Goal: Task Accomplishment & Management: Complete application form

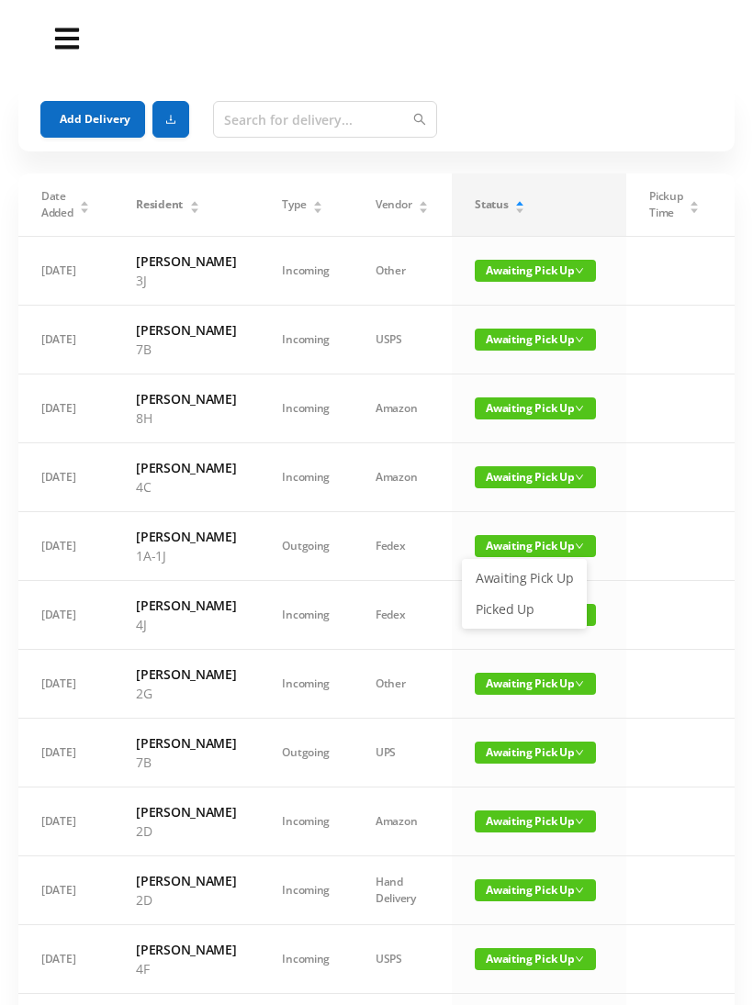
click at [517, 614] on link "Picked Up" at bounding box center [524, 609] width 119 height 29
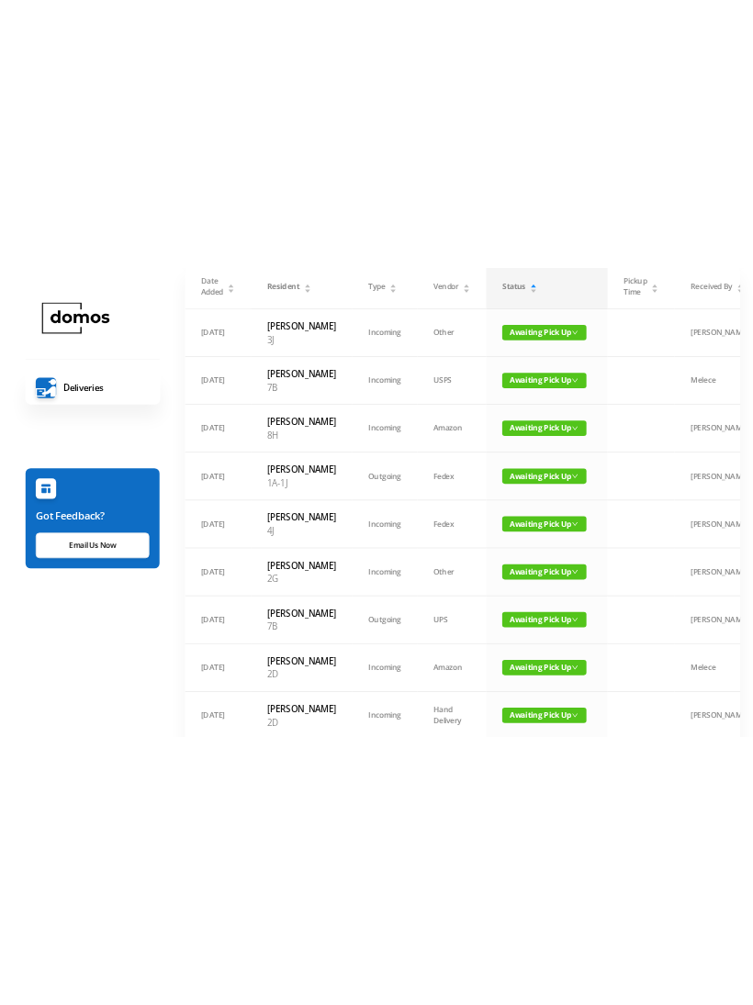
scroll to position [13, 0]
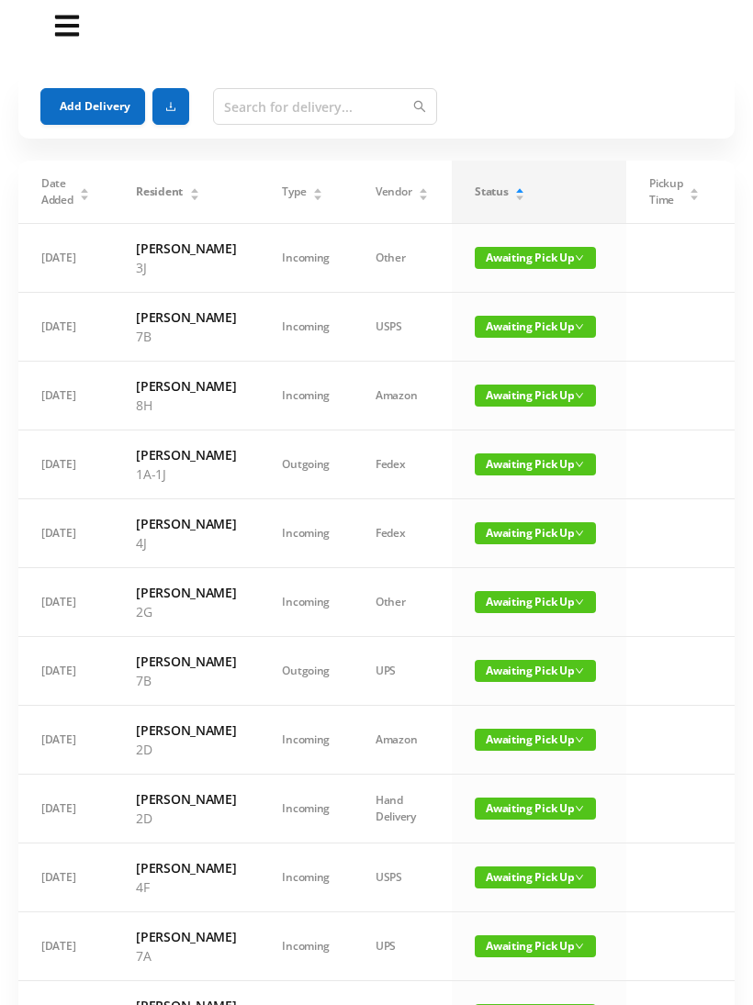
click at [554, 338] on span "Awaiting Pick Up" at bounding box center [535, 327] width 121 height 22
click at [515, 415] on link "Picked Up" at bounding box center [524, 420] width 119 height 29
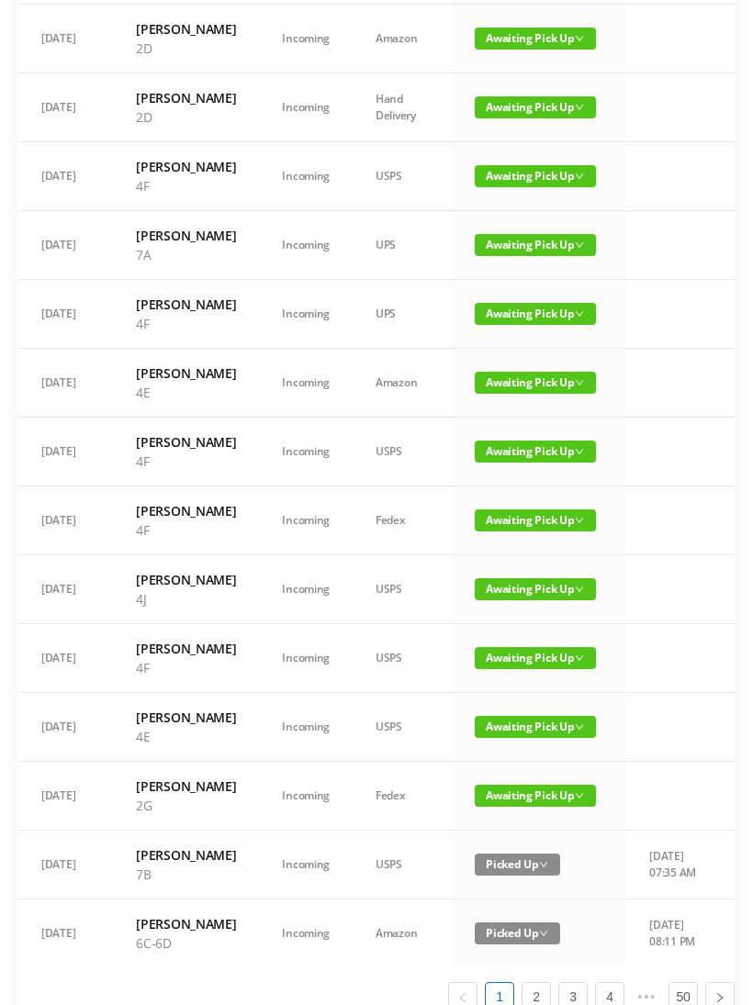
scroll to position [645, 0]
click at [544, 463] on span "Awaiting Pick Up" at bounding box center [535, 452] width 121 height 22
click at [532, 700] on link "Picked Up" at bounding box center [524, 699] width 119 height 29
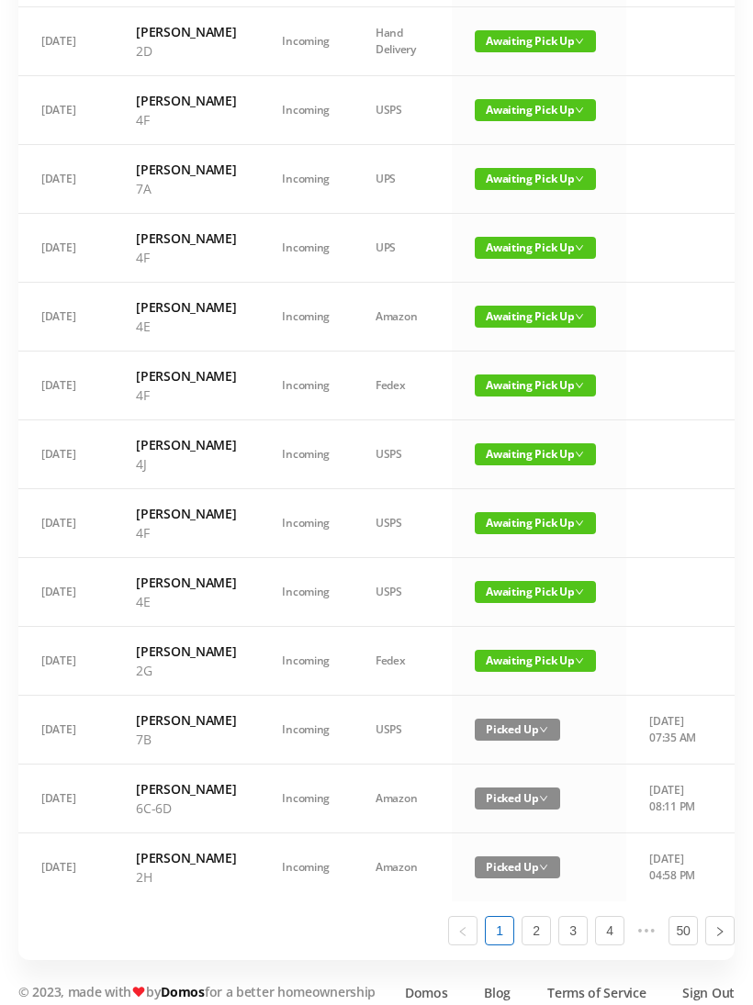
scroll to position [686, 0]
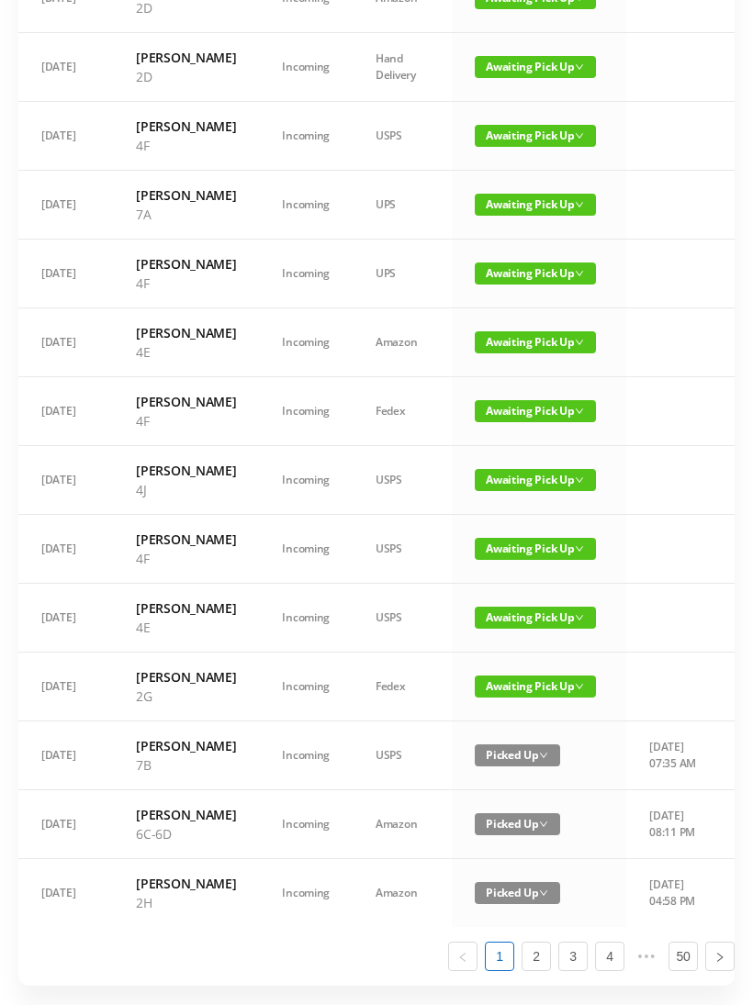
click at [541, 285] on span "Awaiting Pick Up" at bounding box center [535, 274] width 121 height 22
click at [507, 484] on link "Picked Up" at bounding box center [524, 482] width 119 height 29
click at [516, 216] on span "Awaiting Pick Up" at bounding box center [535, 205] width 121 height 22
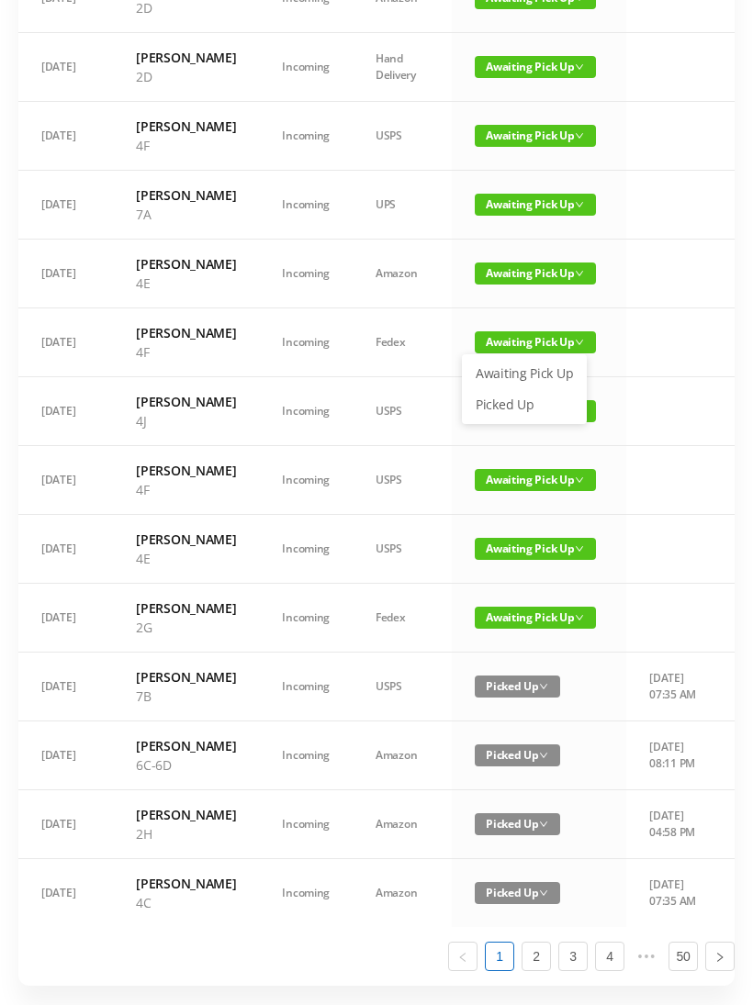
click at [513, 409] on link "Picked Up" at bounding box center [524, 404] width 119 height 29
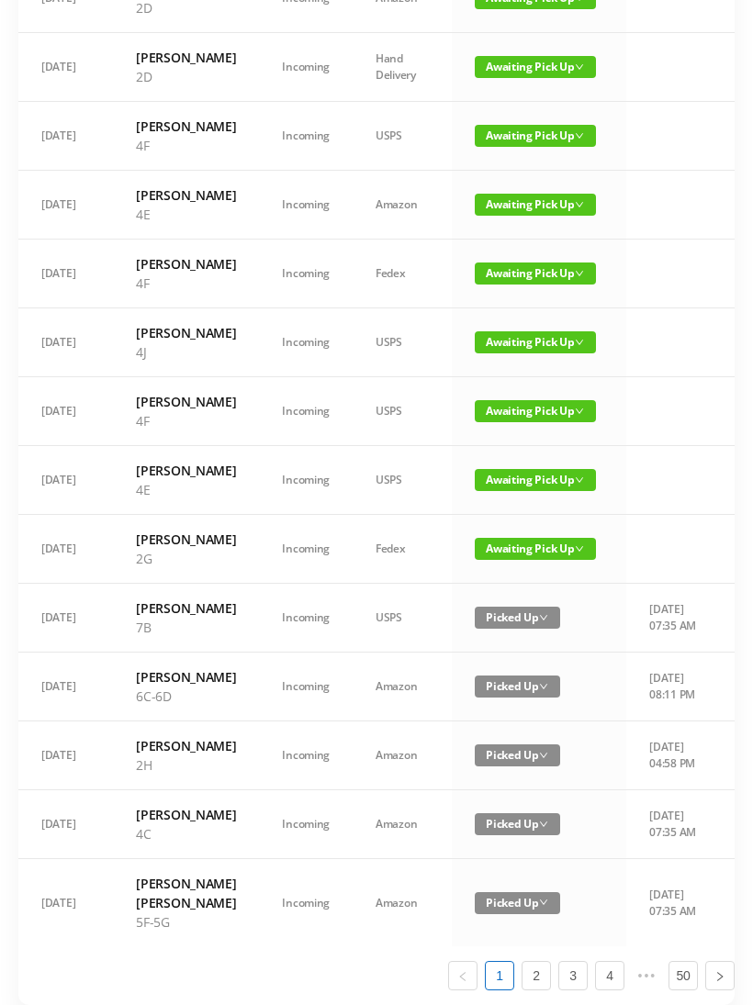
click at [520, 147] on span "Awaiting Pick Up" at bounding box center [535, 136] width 121 height 22
click at [518, 331] on link "Picked Up" at bounding box center [524, 325] width 119 height 29
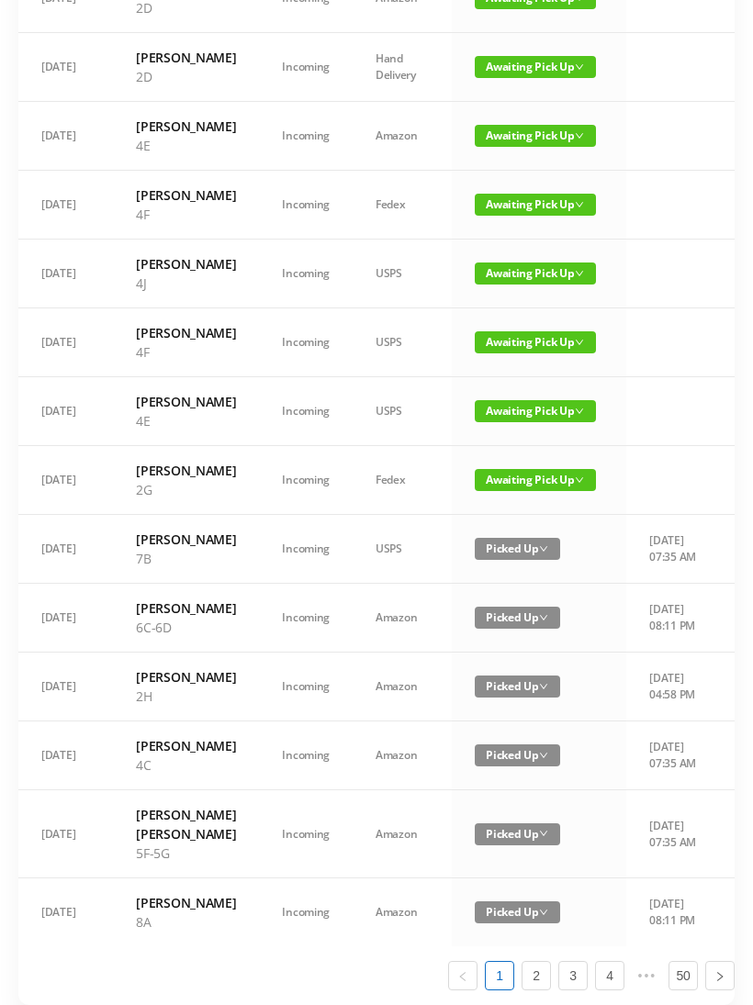
click at [521, 353] on span "Awaiting Pick Up" at bounding box center [535, 342] width 121 height 22
click at [510, 588] on link "Picked Up" at bounding box center [524, 590] width 119 height 29
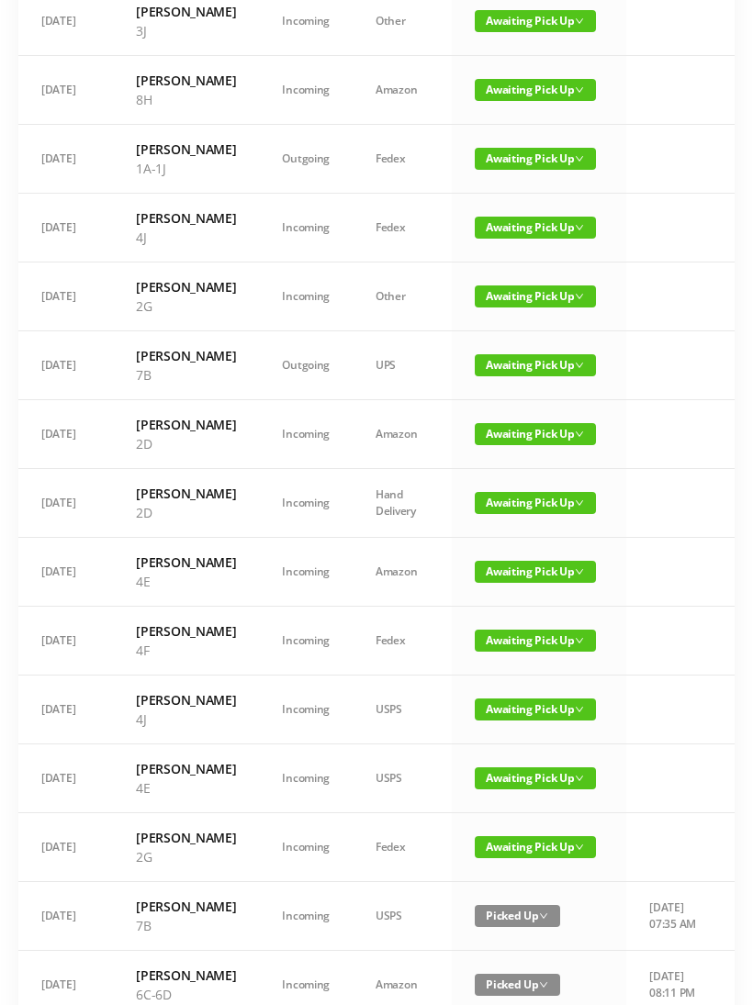
scroll to position [246, 0]
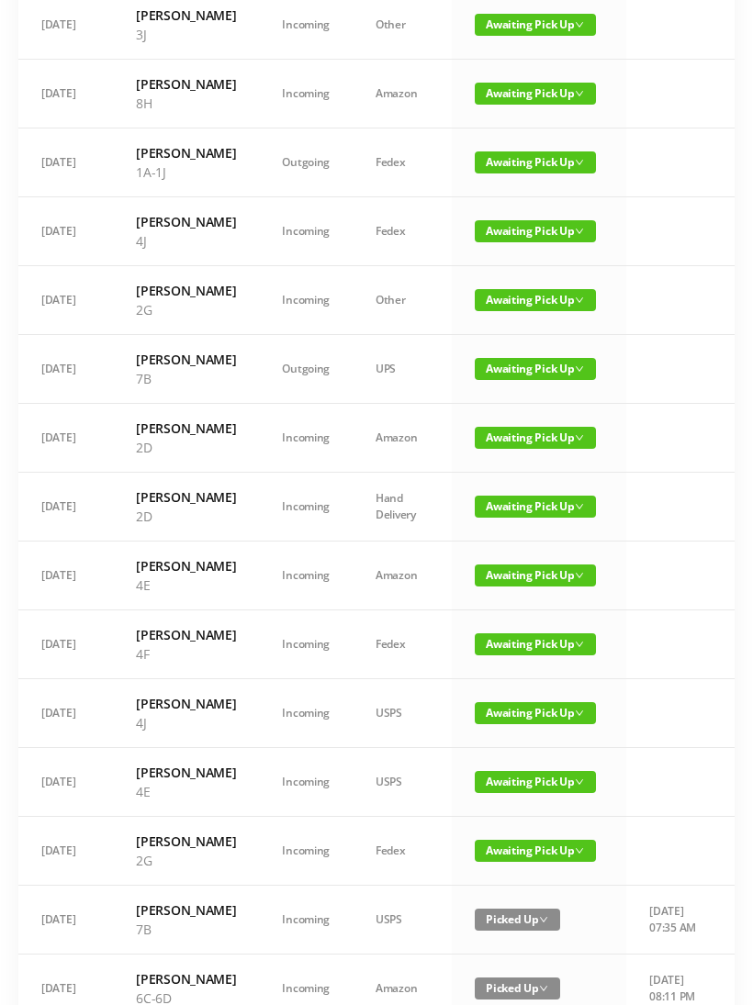
click at [528, 380] on span "Awaiting Pick Up" at bounding box center [535, 369] width 121 height 22
click at [505, 496] on link "Picked Up" at bounding box center [524, 501] width 119 height 29
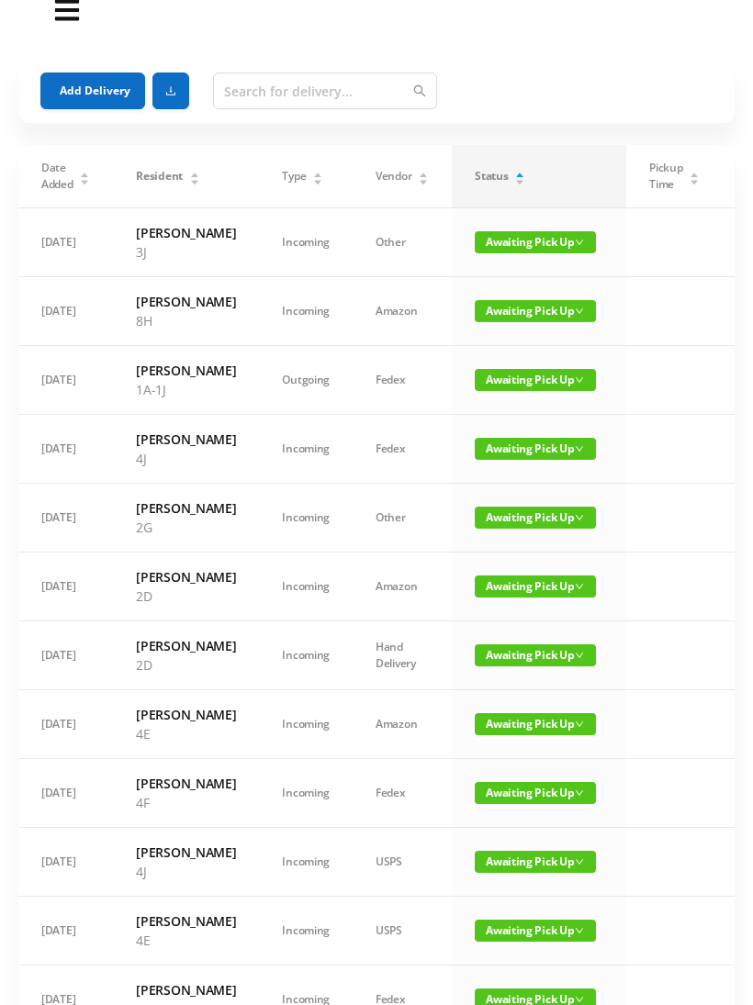
scroll to position [0, 0]
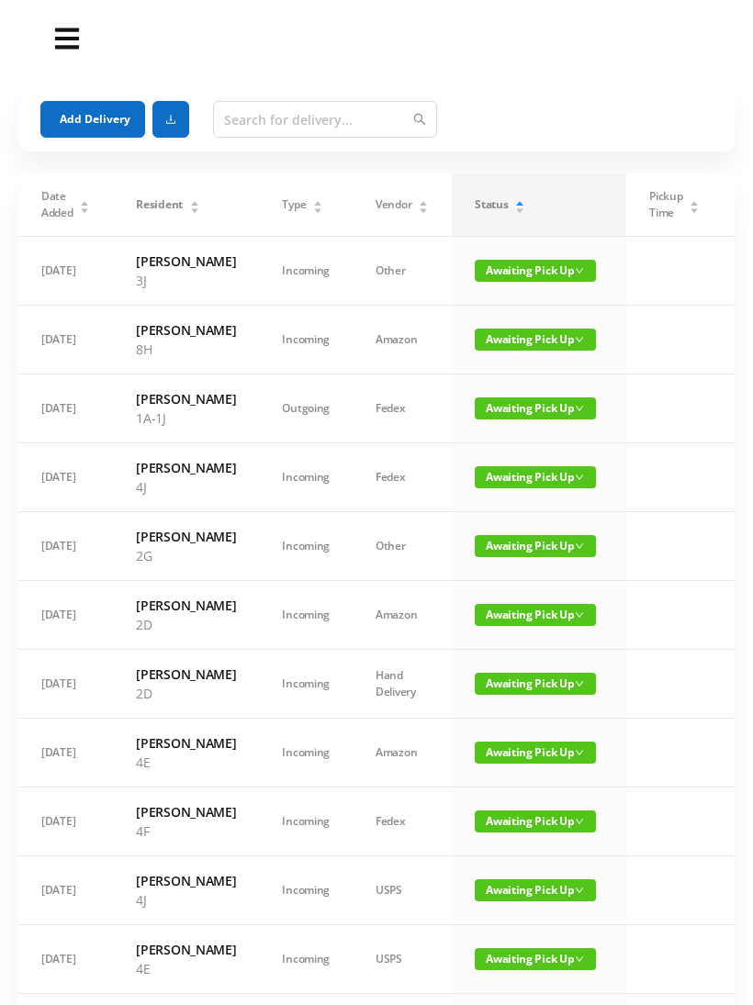
click at [516, 202] on icon "icon: caret-up" at bounding box center [519, 204] width 7 height 5
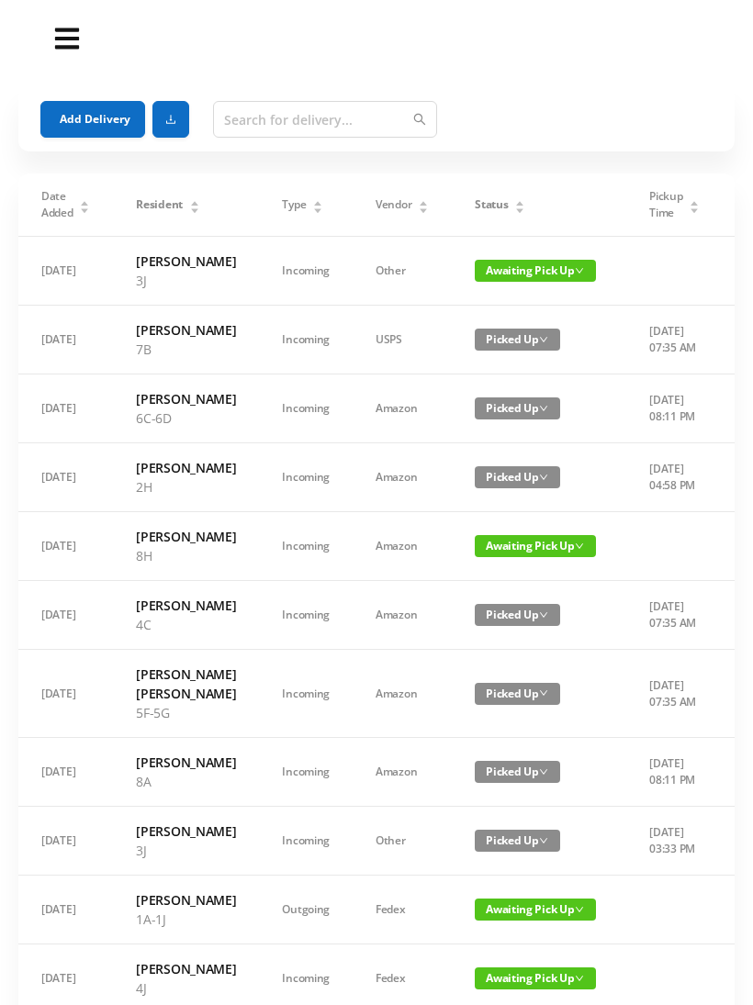
click at [510, 213] on div "Status" at bounding box center [500, 204] width 50 height 17
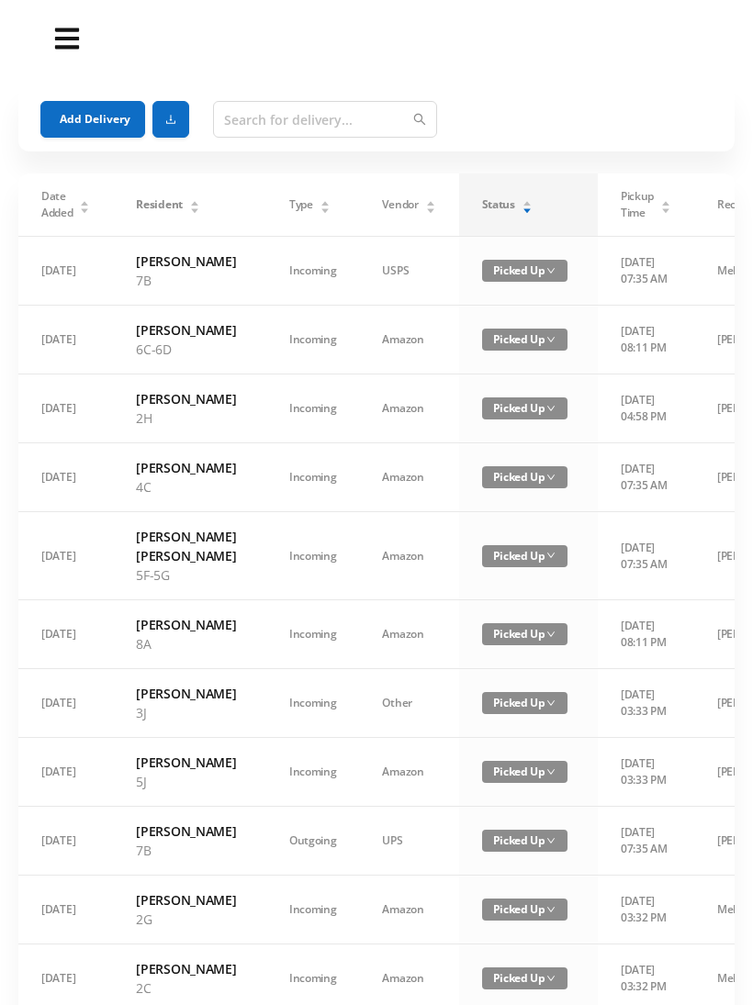
click at [523, 205] on icon "icon: caret-up" at bounding box center [526, 204] width 7 height 5
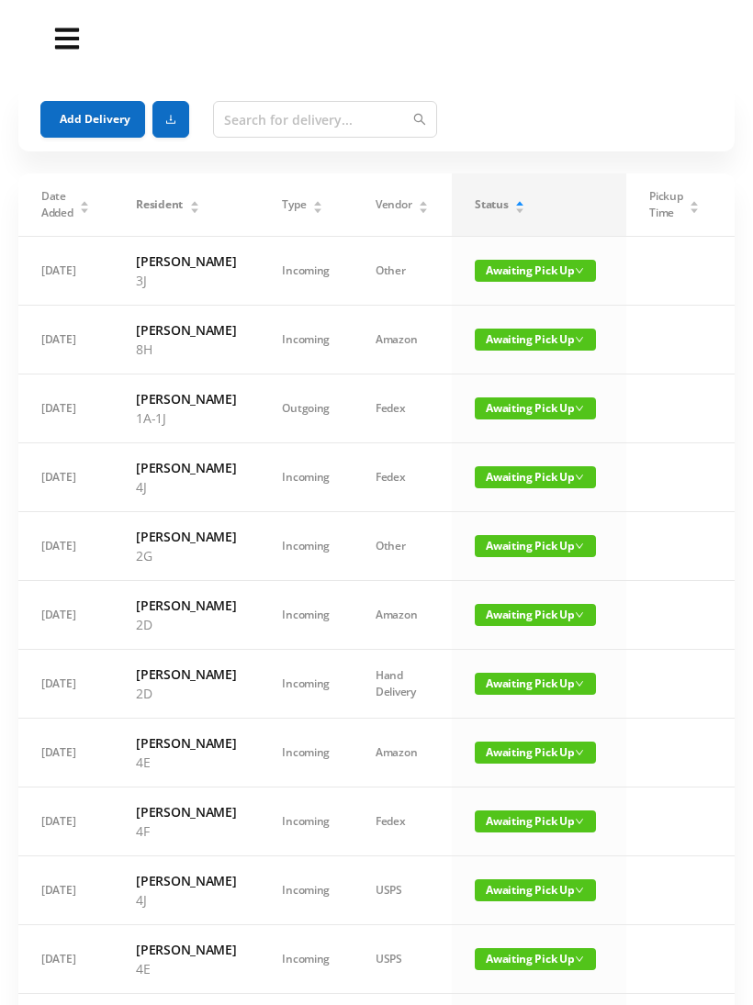
click at [536, 277] on span "Awaiting Pick Up" at bounding box center [535, 271] width 121 height 22
click at [518, 347] on link "Picked Up" at bounding box center [524, 345] width 119 height 29
click at [240, 119] on input "text" at bounding box center [325, 119] width 224 height 37
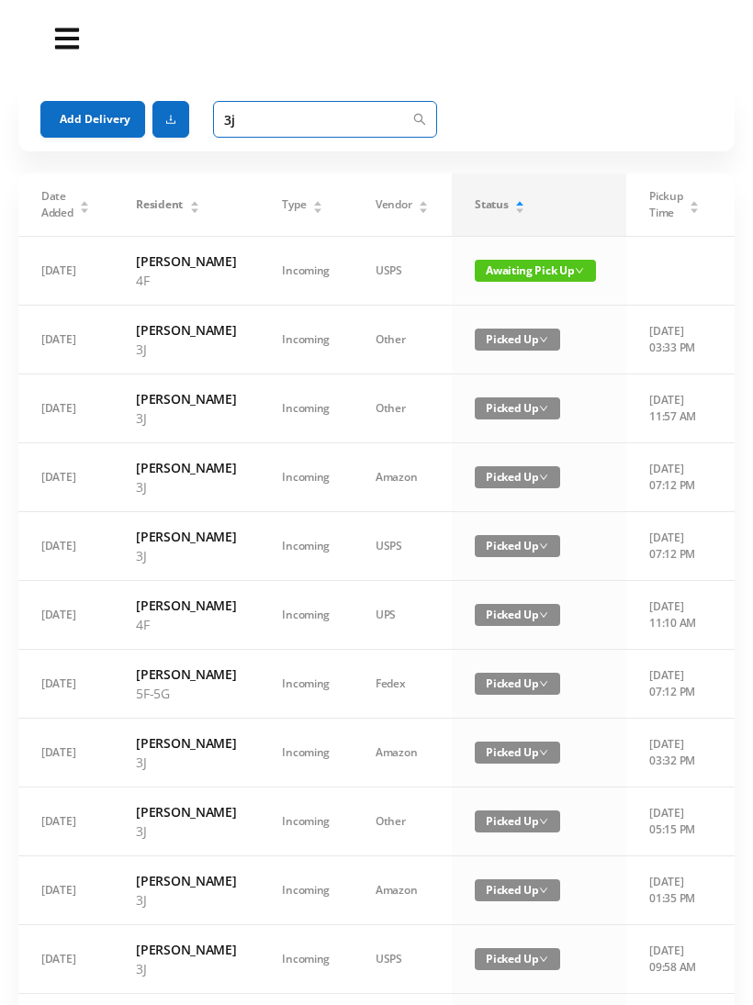
type input "3"
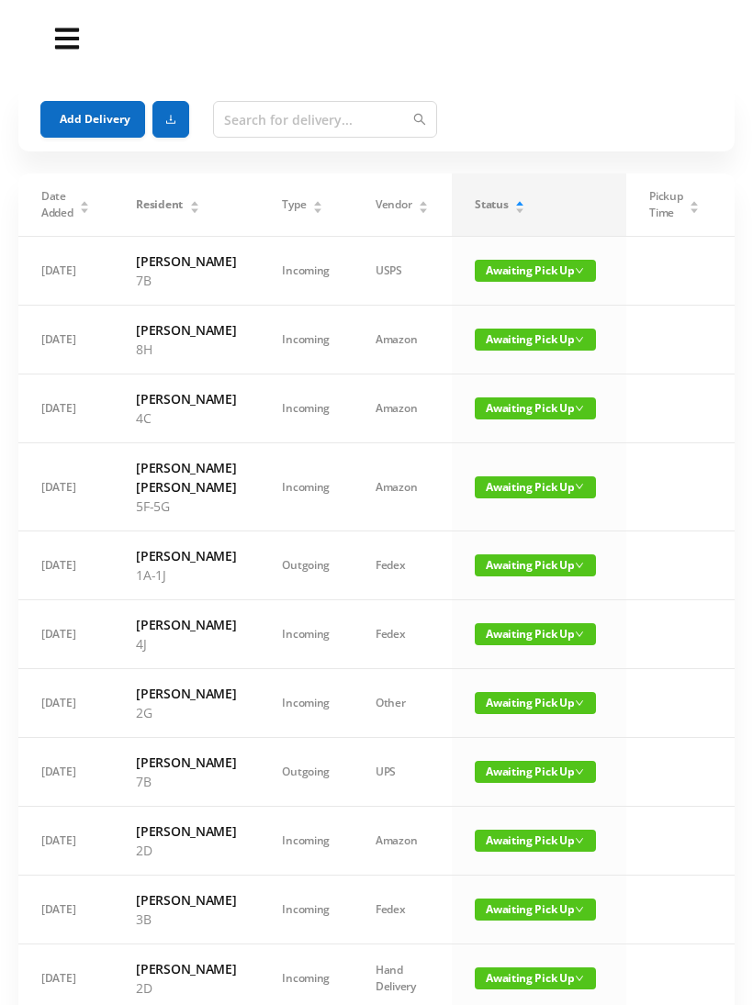
click at [98, 118] on button "Add Delivery" at bounding box center [92, 119] width 105 height 37
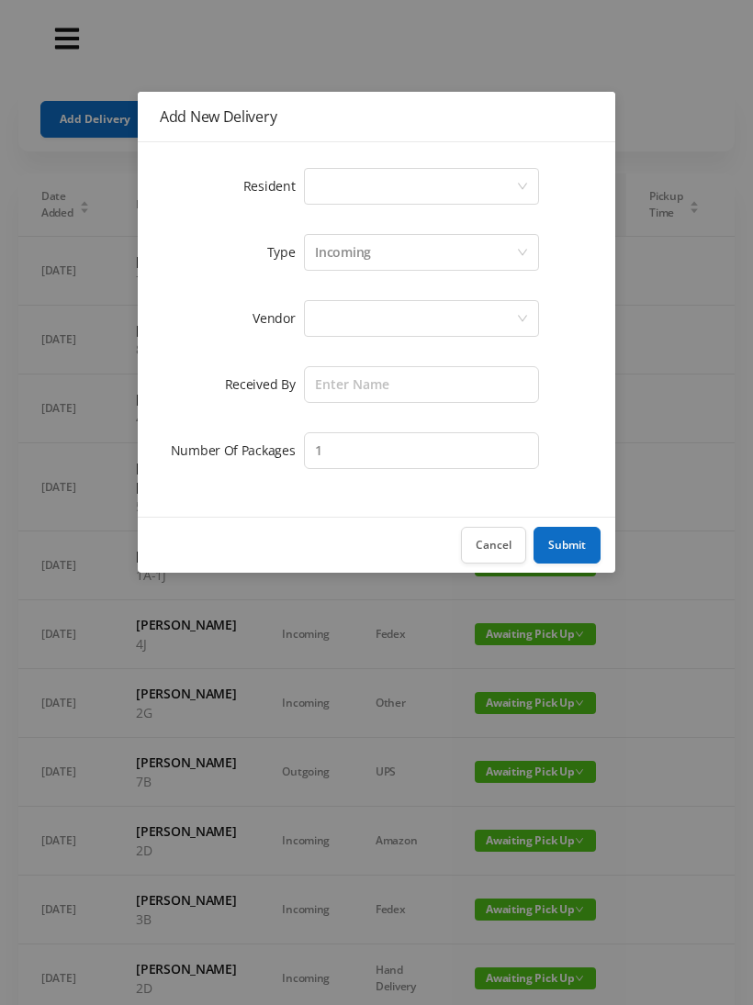
click at [331, 188] on div "Select a person" at bounding box center [415, 186] width 201 height 35
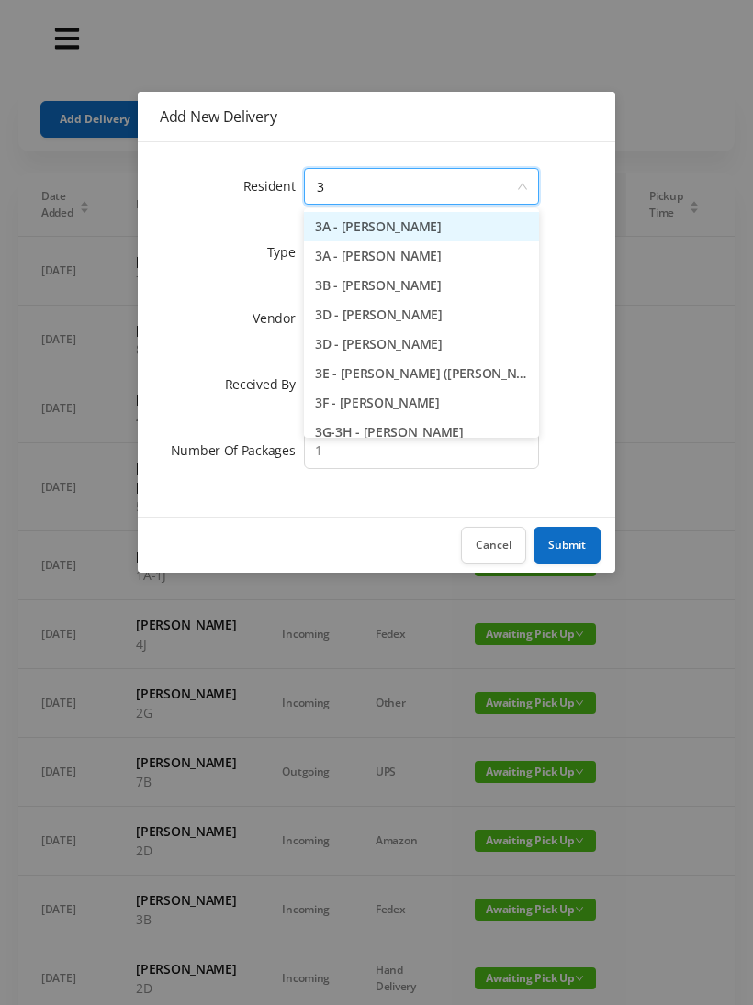
type input "3j"
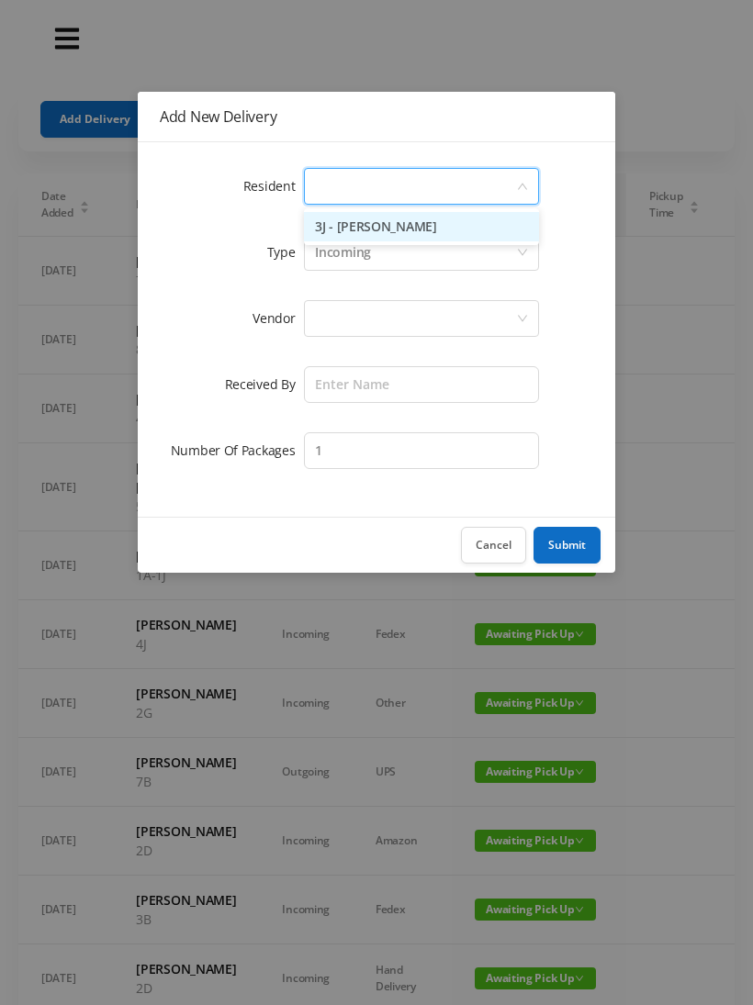
click at [490, 533] on button "Cancel" at bounding box center [493, 545] width 65 height 37
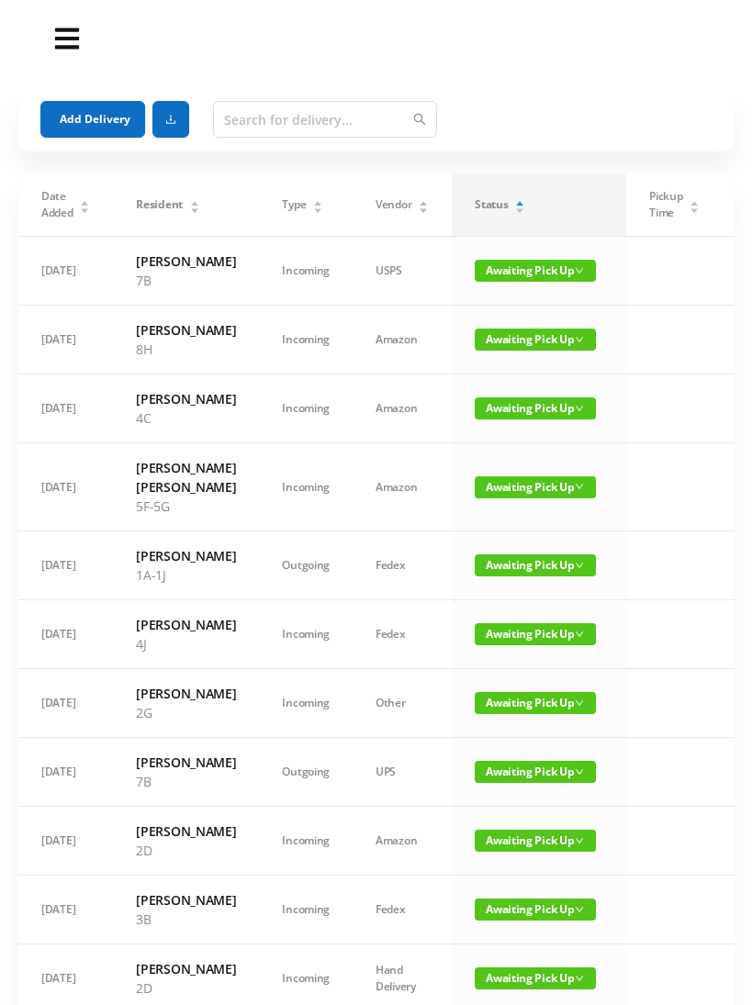
click at [490, 499] on span "Awaiting Pick Up" at bounding box center [535, 487] width 121 height 22
click at [241, 126] on input "text" at bounding box center [325, 119] width 224 height 37
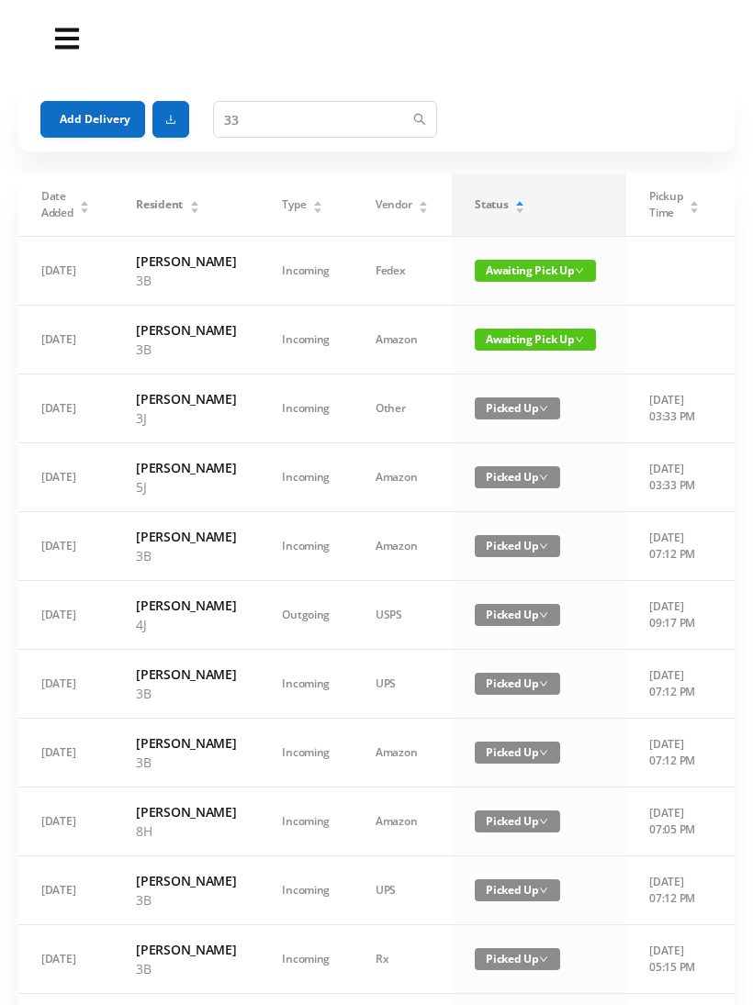
click at [527, 351] on span "Awaiting Pick Up" at bounding box center [535, 340] width 121 height 22
click at [499, 440] on link "Picked Up" at bounding box center [524, 433] width 119 height 29
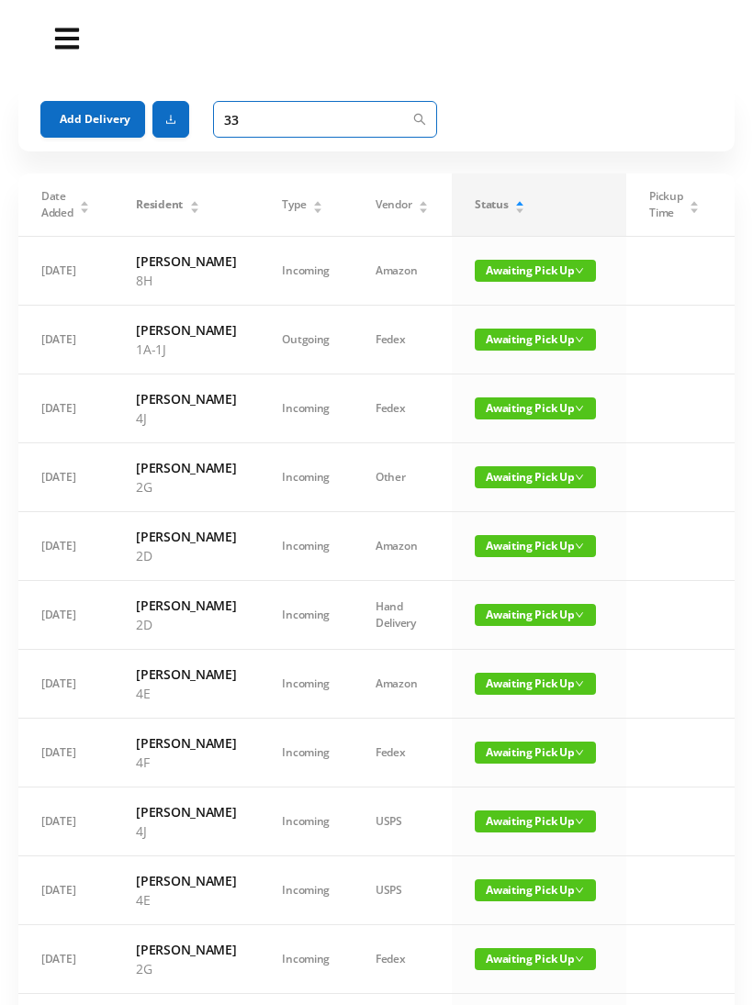
click at [262, 130] on input "33" at bounding box center [325, 119] width 224 height 37
type input "3"
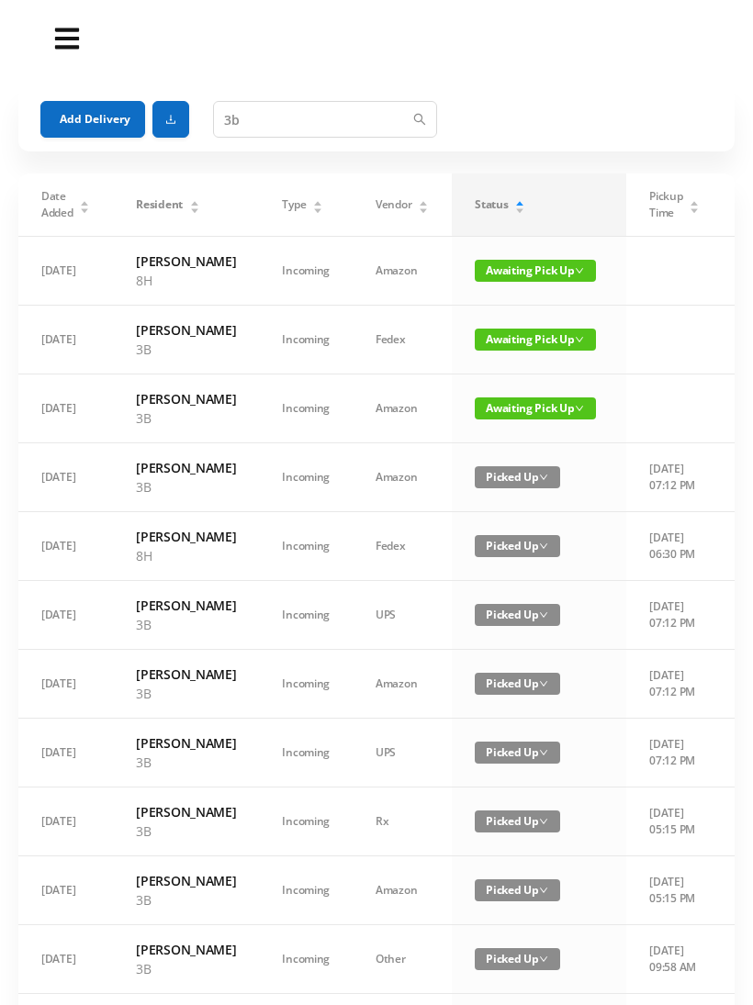
click at [506, 351] on span "Awaiting Pick Up" at bounding box center [535, 340] width 121 height 22
click at [499, 435] on link "Picked Up" at bounding box center [508, 433] width 119 height 29
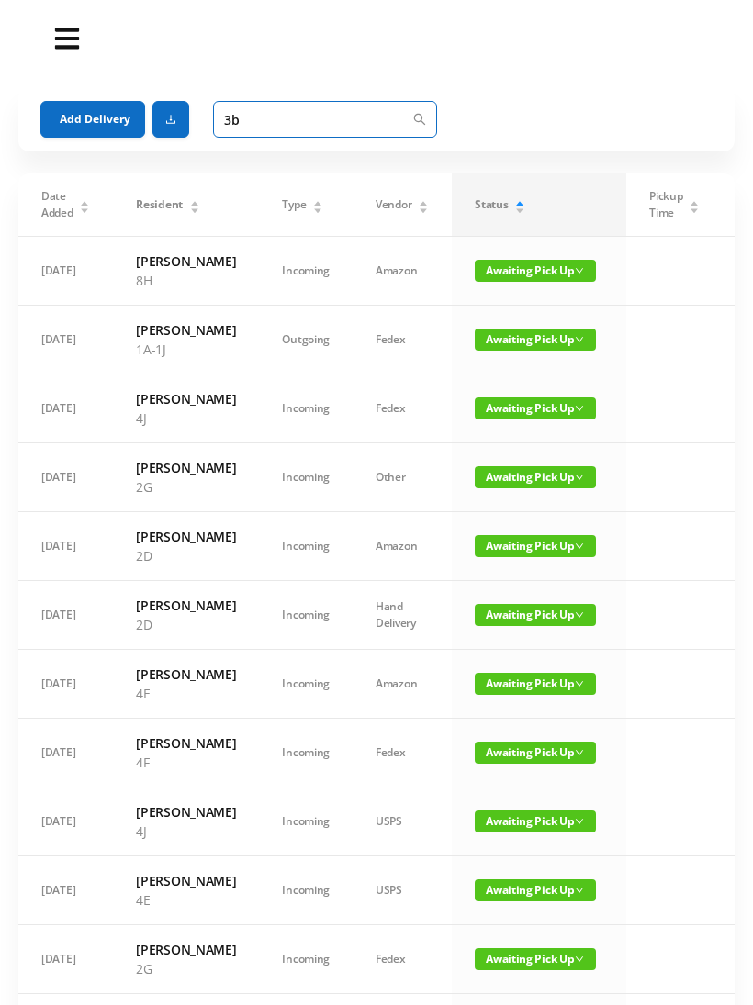
click at [265, 126] on input "3b" at bounding box center [325, 119] width 224 height 37
type input "3"
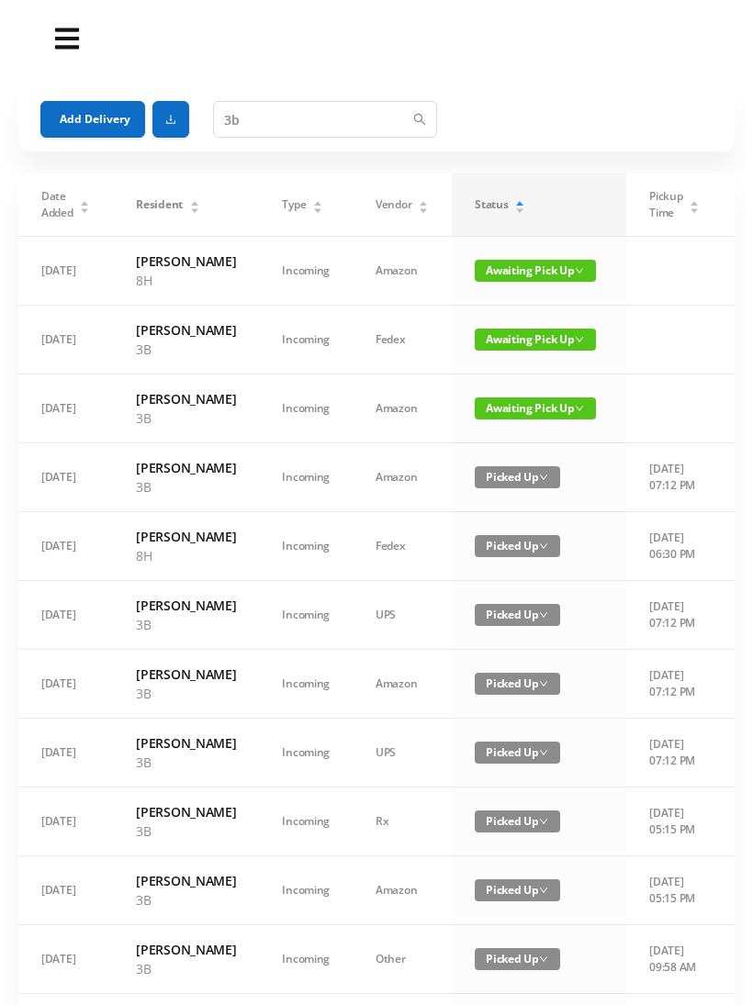
click at [518, 420] on span "Awaiting Pick Up" at bounding box center [535, 409] width 121 height 22
click at [493, 523] on link "Picked Up" at bounding box center [508, 521] width 119 height 29
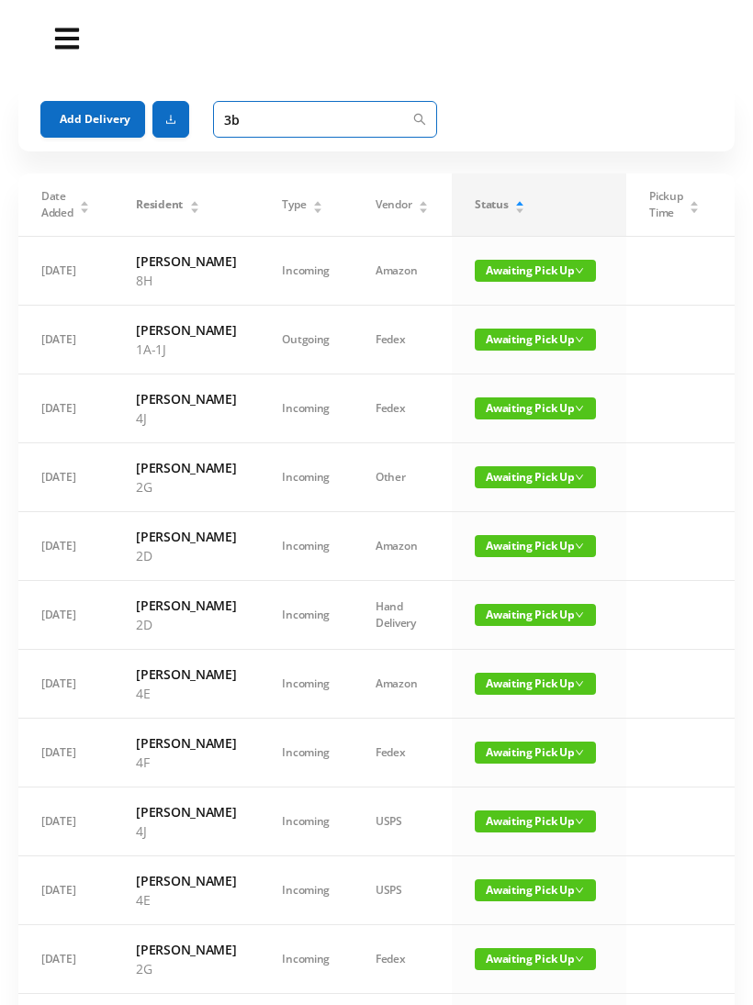
click at [269, 119] on input "3b" at bounding box center [325, 119] width 224 height 37
type input "3"
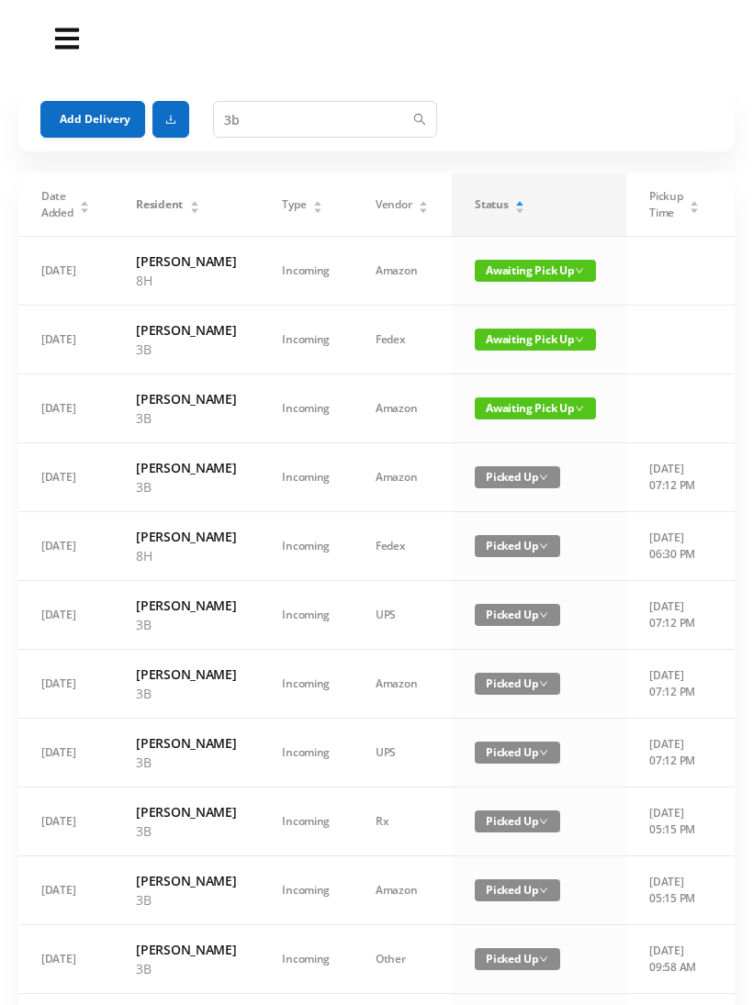
click at [515, 353] on td "Awaiting Pick Up" at bounding box center [539, 340] width 174 height 69
click at [506, 351] on span "Awaiting Pick Up" at bounding box center [535, 340] width 121 height 22
click at [494, 432] on link "Picked Up" at bounding box center [508, 433] width 119 height 29
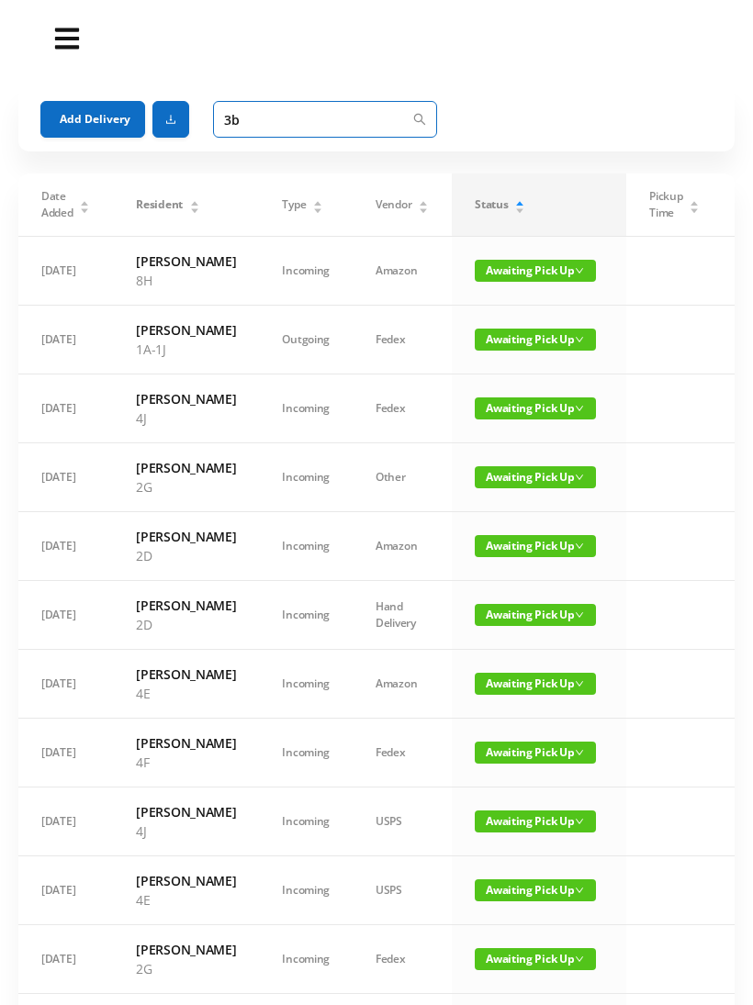
click at [257, 118] on input "3b" at bounding box center [325, 119] width 224 height 37
type input "3"
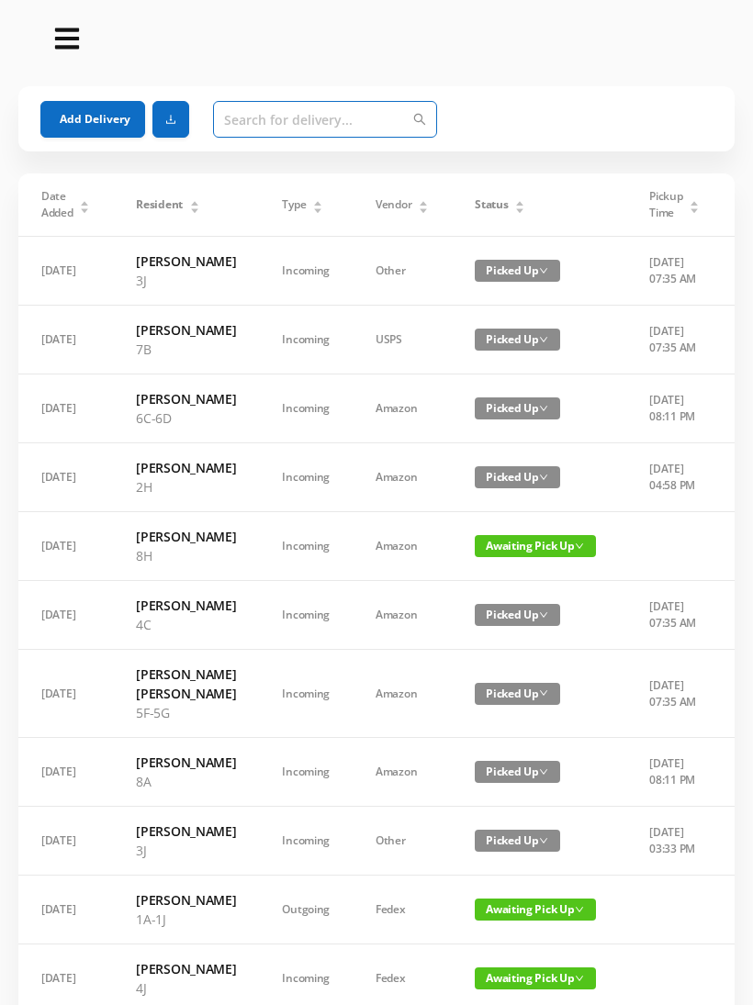
click at [271, 129] on input "text" at bounding box center [325, 119] width 224 height 37
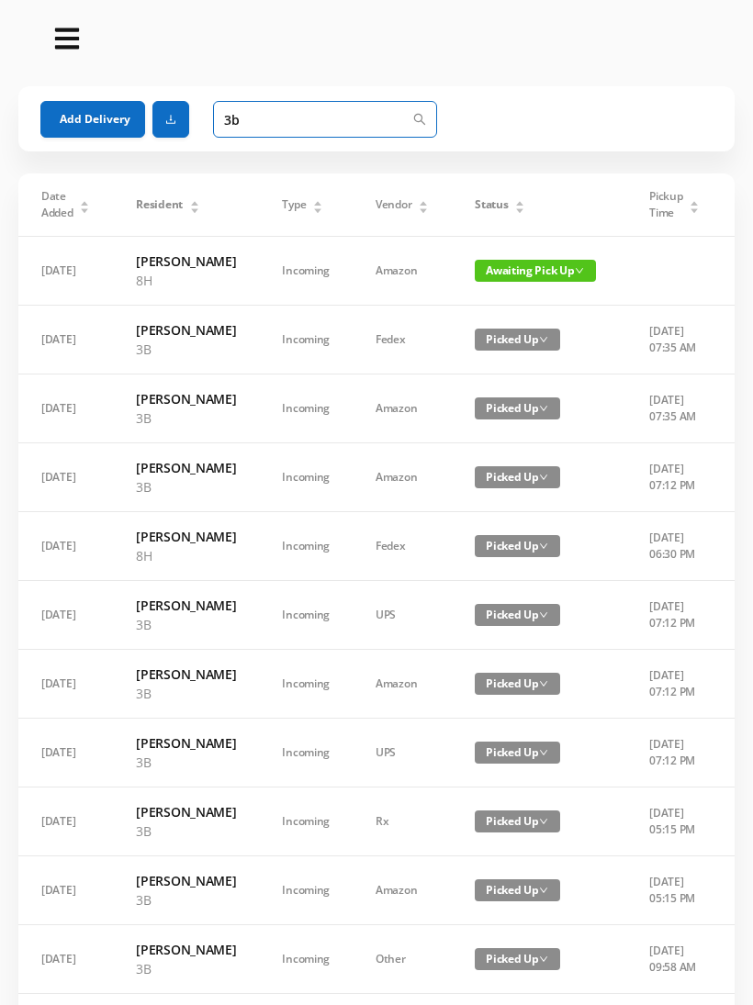
type input "3"
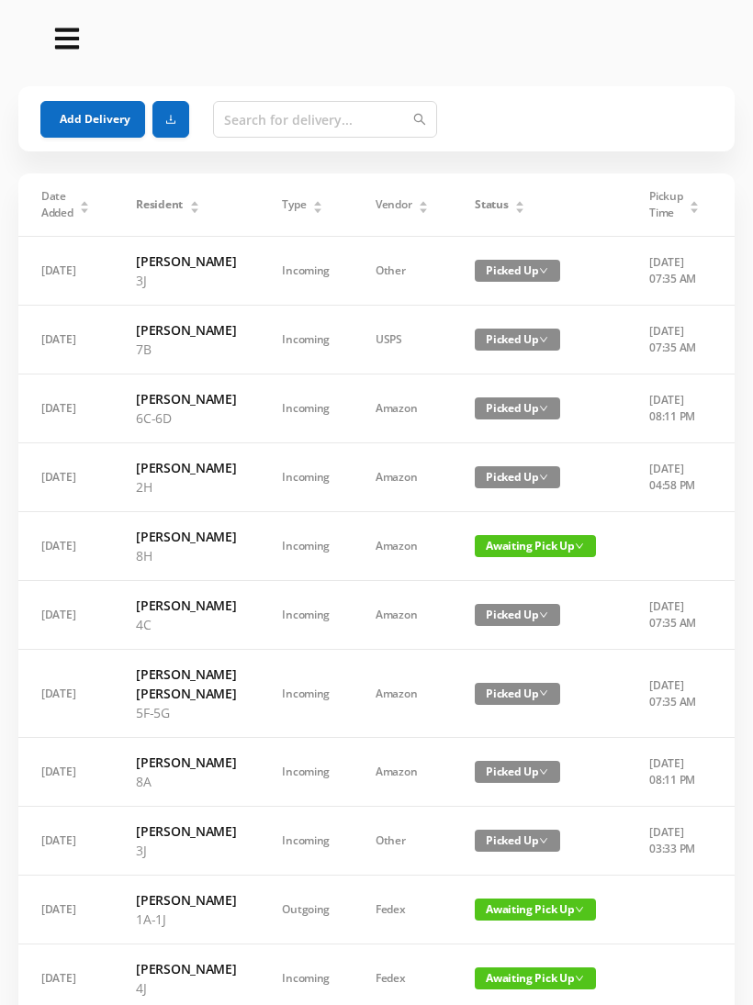
click at [73, 95] on div "Add Delivery" at bounding box center [376, 119] width 672 height 66
click at [90, 114] on button "Add Delivery" at bounding box center [92, 119] width 105 height 37
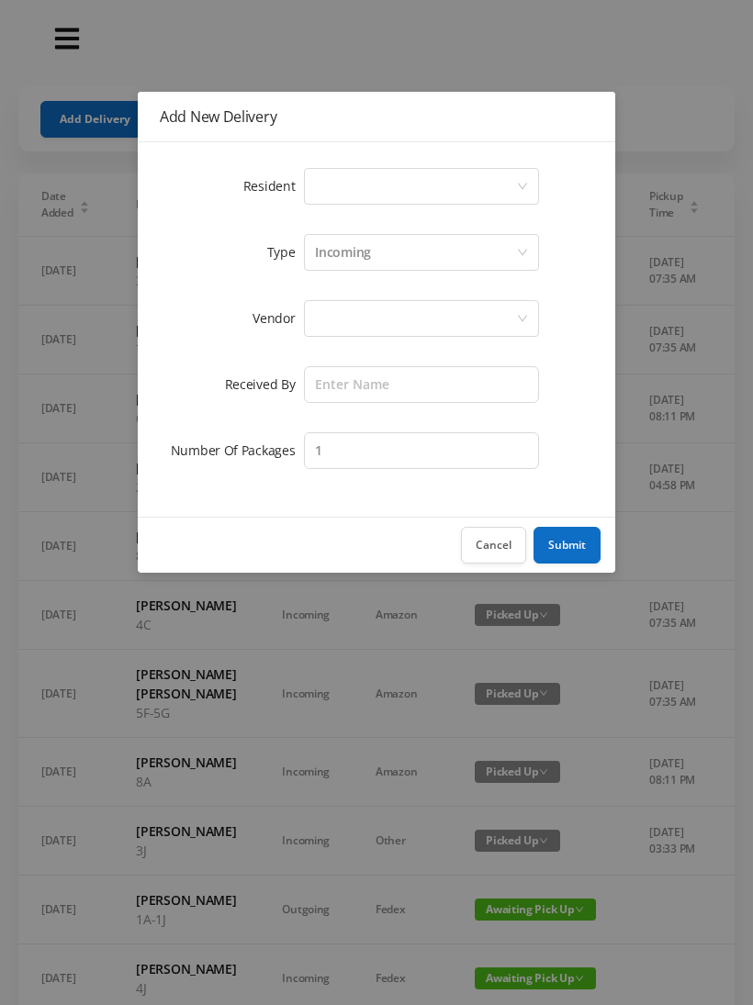
click at [84, 116] on div "Add New Delivery Resident Select a person Type Incoming Vendor Received By Numb…" at bounding box center [376, 502] width 753 height 1005
click at [297, 62] on div "Add New Delivery Resident Select a person Type Incoming Vendor Received By Numb…" at bounding box center [376, 502] width 753 height 1005
click at [470, 520] on div "Cancel Submit" at bounding box center [376, 545] width 477 height 56
click at [496, 553] on button "Cancel" at bounding box center [493, 545] width 65 height 37
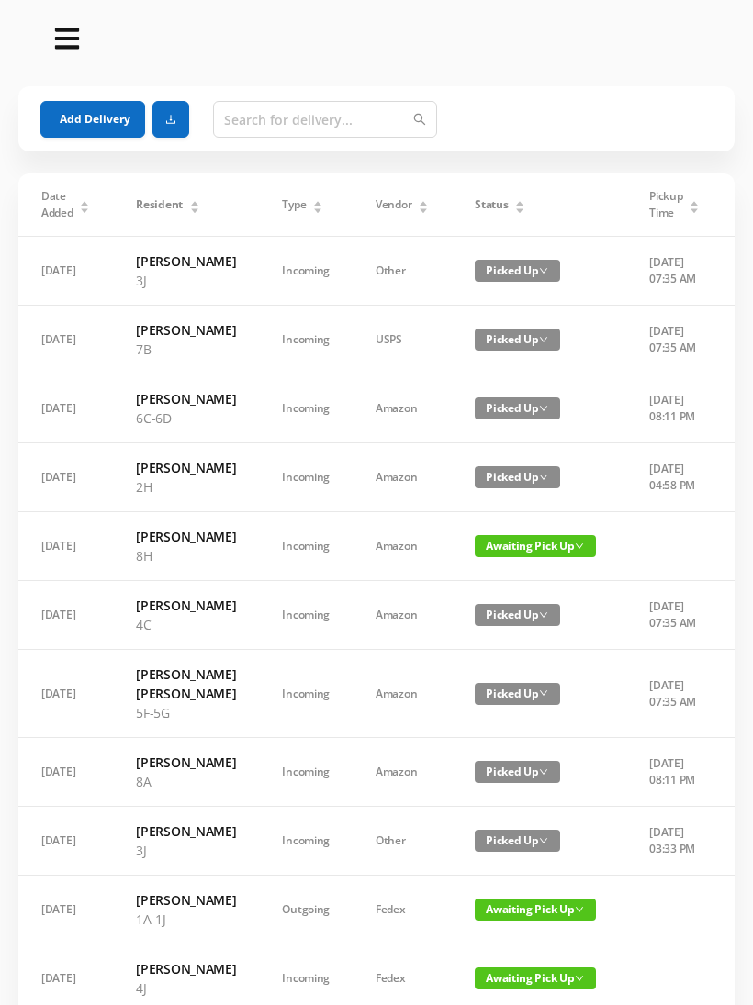
click at [481, 202] on span "Status" at bounding box center [491, 204] width 33 height 17
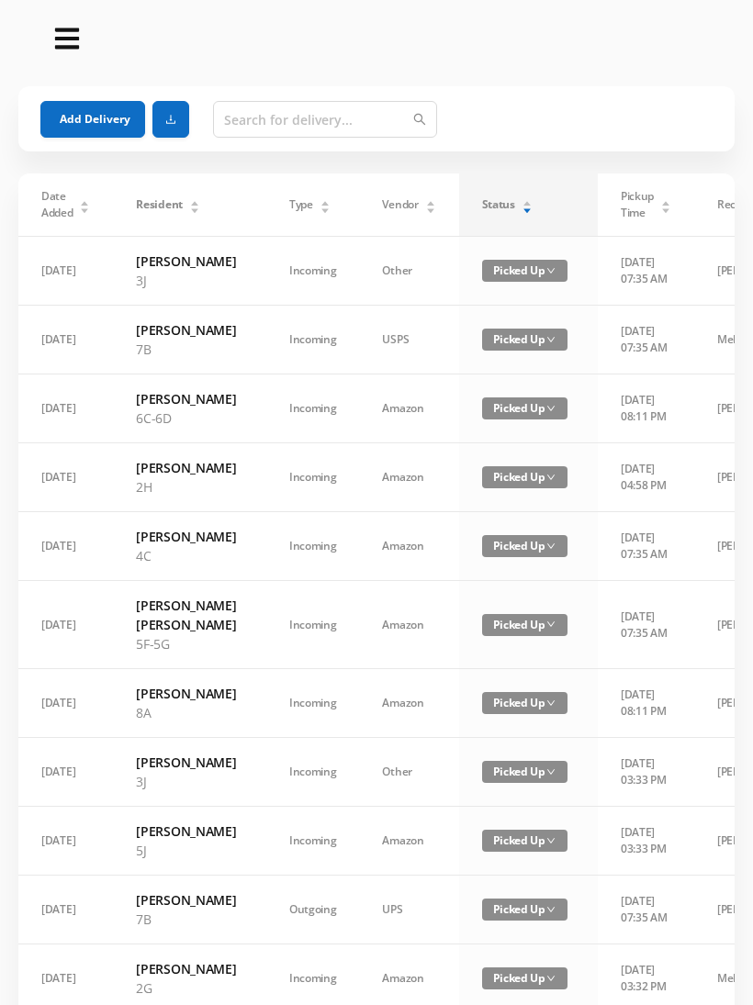
click at [510, 213] on div "Status" at bounding box center [507, 204] width 50 height 17
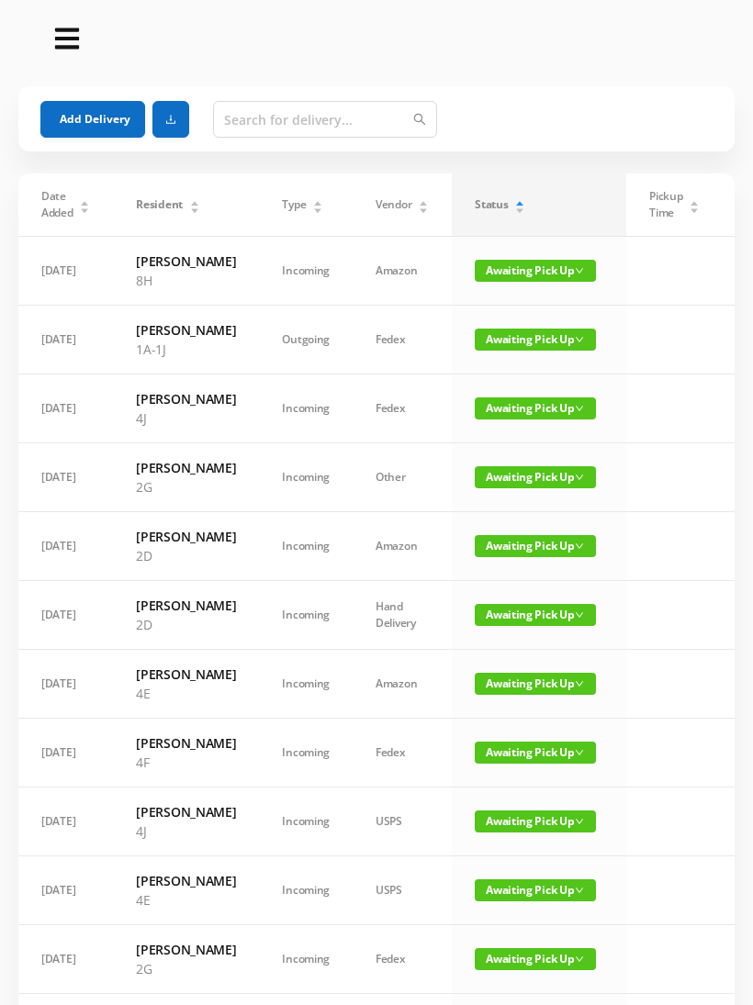
click at [491, 207] on span "Status" at bounding box center [491, 204] width 33 height 17
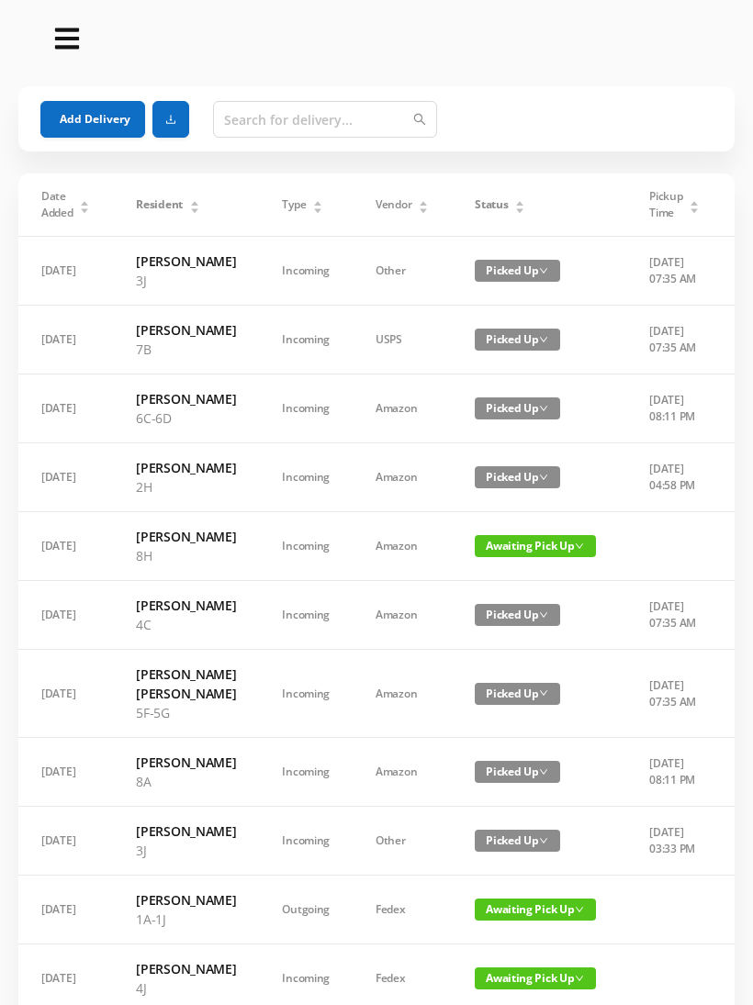
click at [500, 202] on div "Status" at bounding box center [500, 204] width 50 height 17
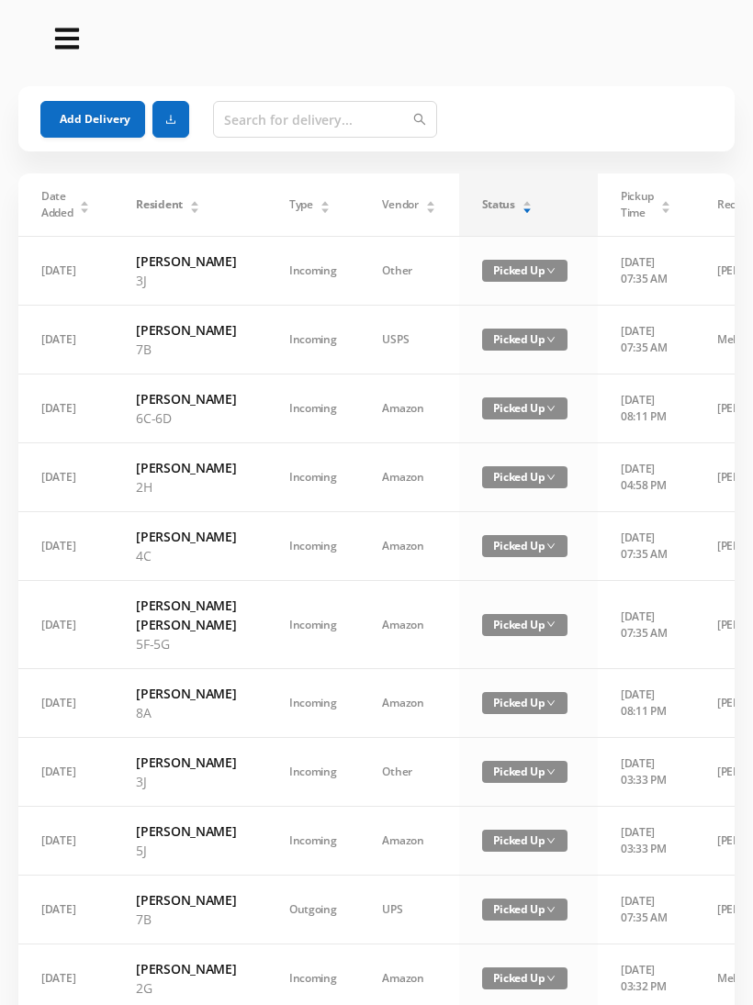
click at [482, 205] on span "Status" at bounding box center [498, 204] width 33 height 17
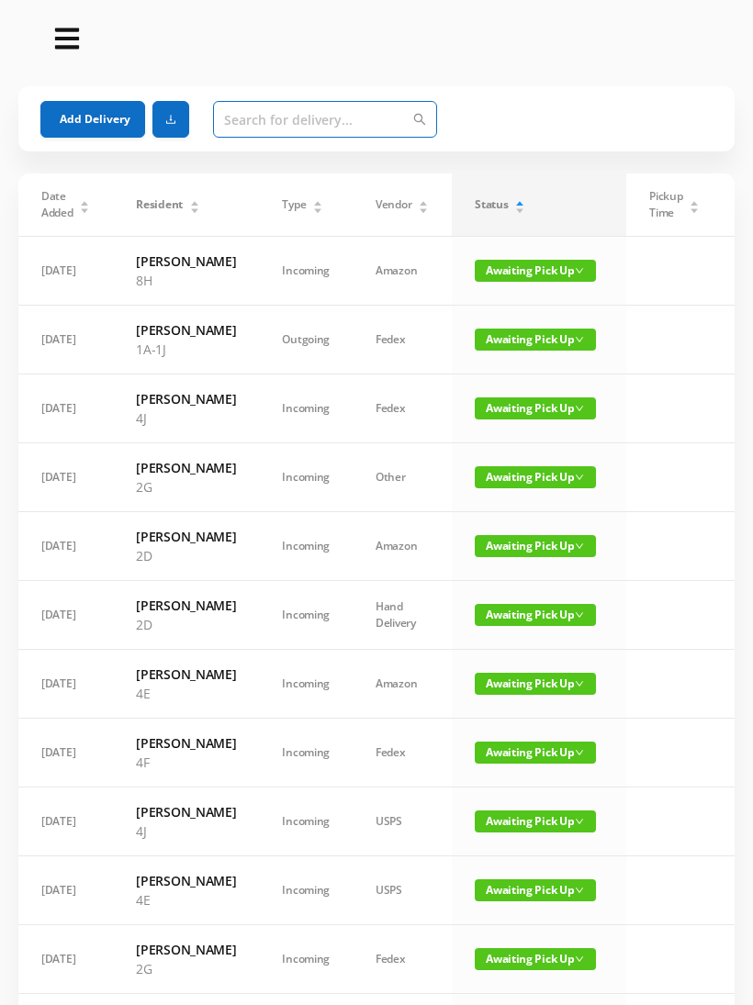
click at [248, 107] on input "text" at bounding box center [325, 119] width 224 height 37
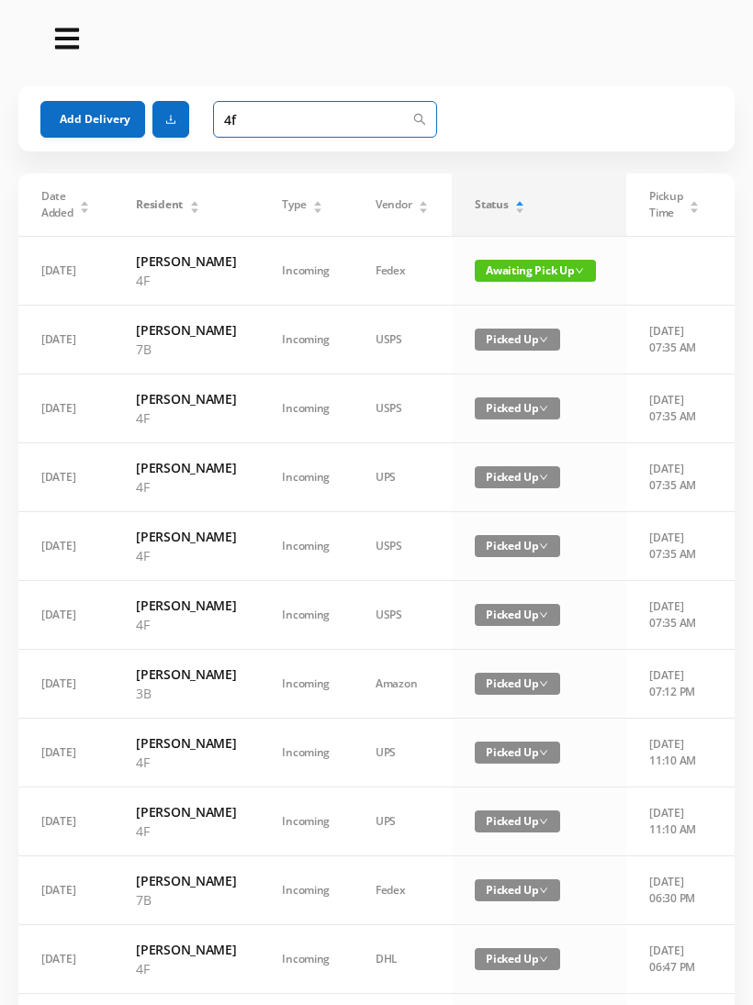
type input "4f"
click at [519, 279] on span "Awaiting Pick Up" at bounding box center [535, 271] width 121 height 22
click at [507, 353] on link "Picked Up" at bounding box center [508, 345] width 119 height 29
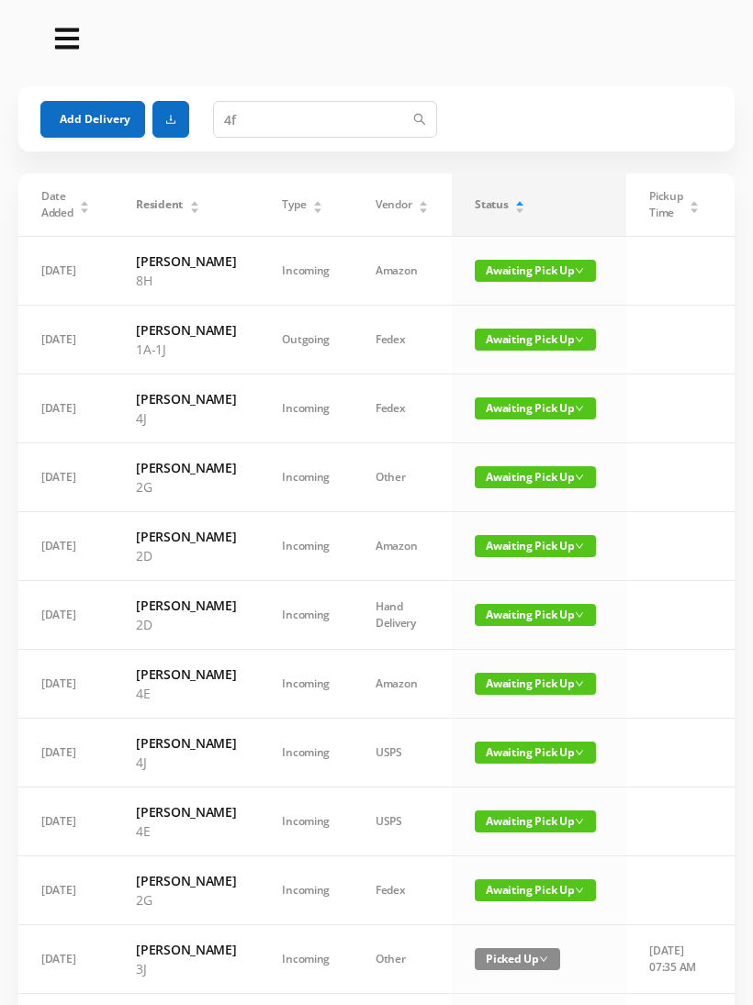
click at [90, 127] on button "Add Delivery" at bounding box center [92, 119] width 105 height 37
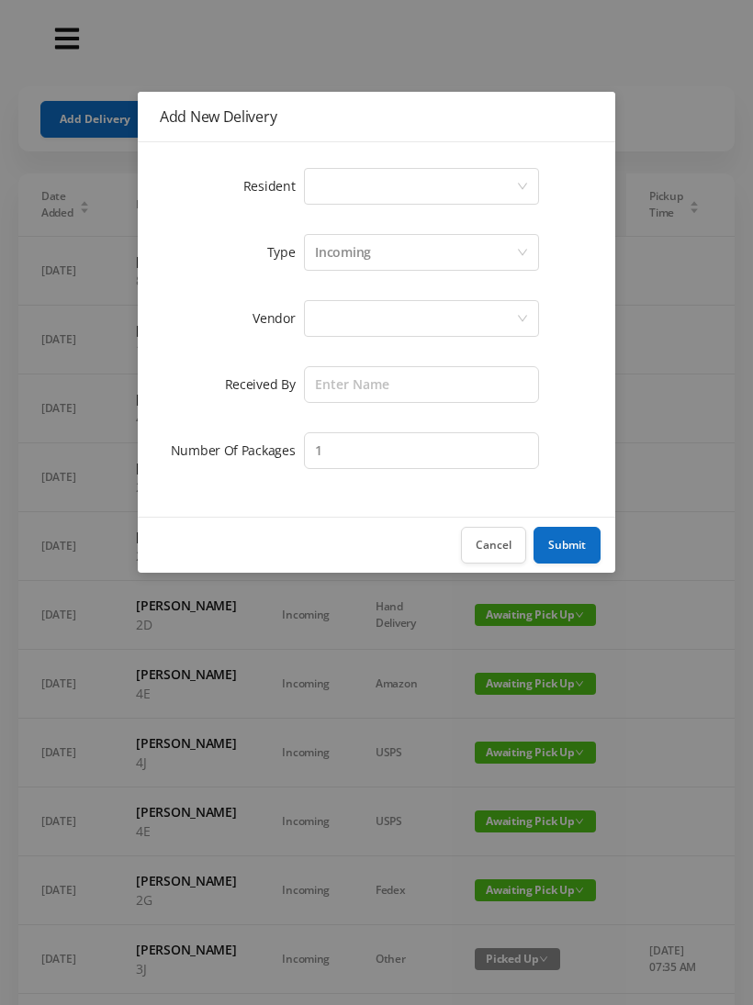
click at [355, 190] on div "Select a person" at bounding box center [415, 186] width 201 height 35
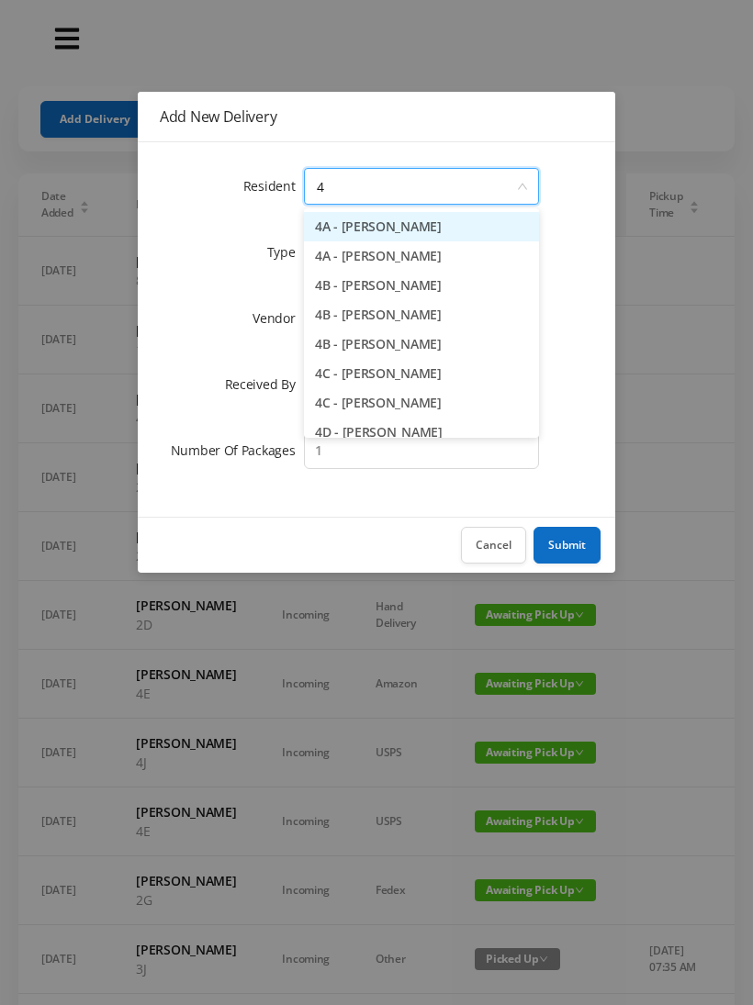
type input "4f"
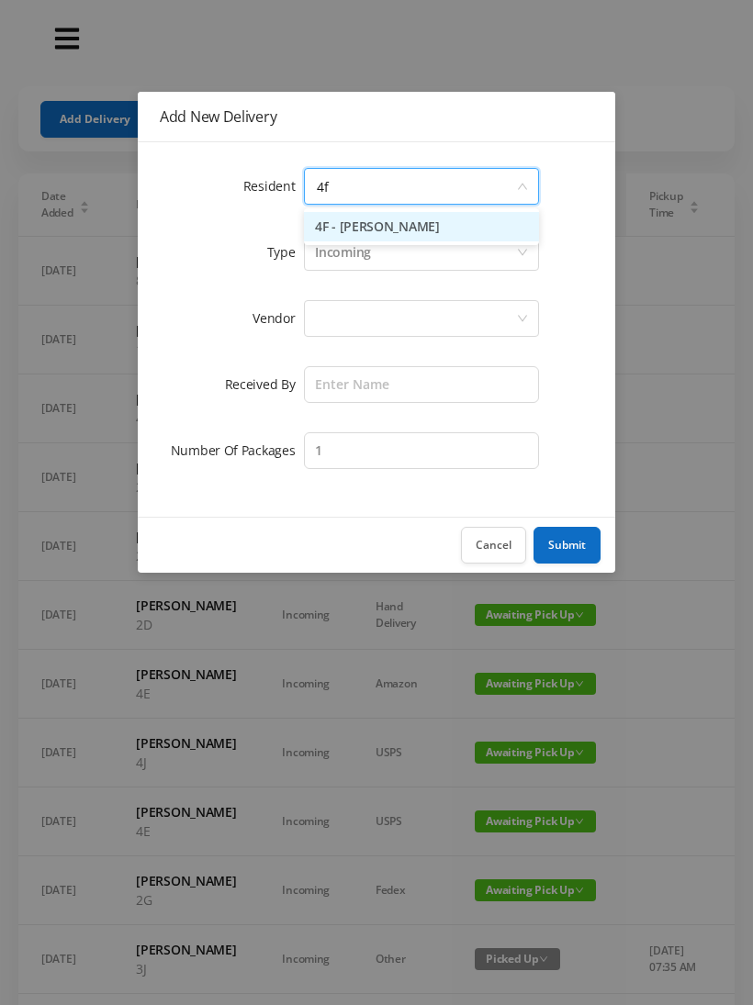
click at [463, 223] on li "4F - [PERSON_NAME]" at bounding box center [421, 226] width 235 height 29
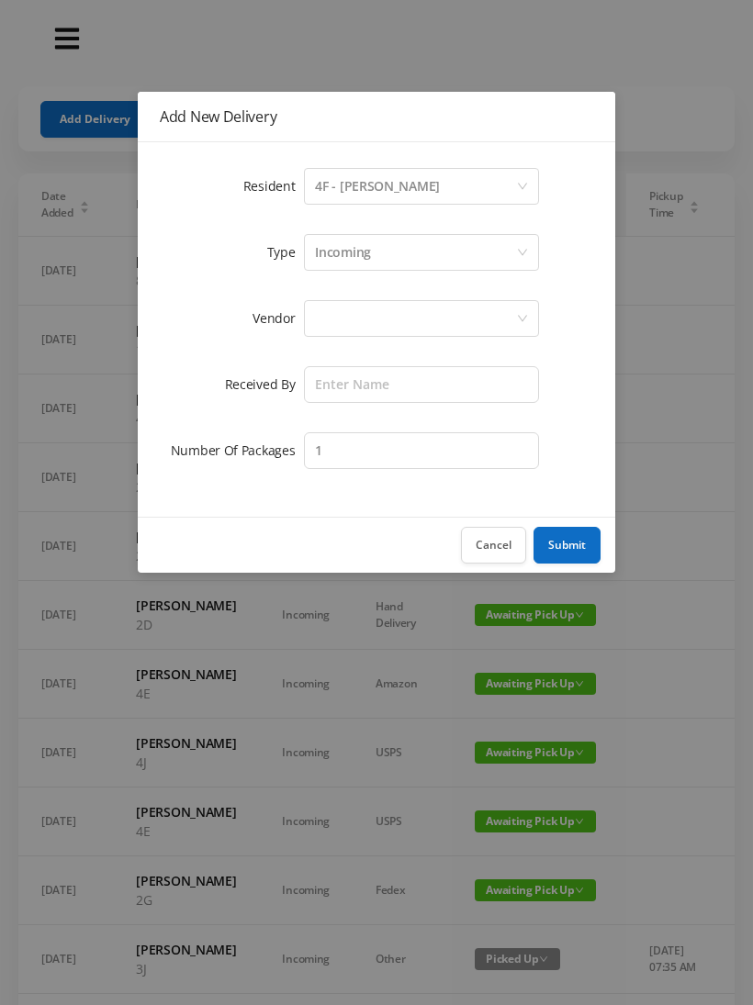
click at [342, 314] on div at bounding box center [415, 318] width 201 height 35
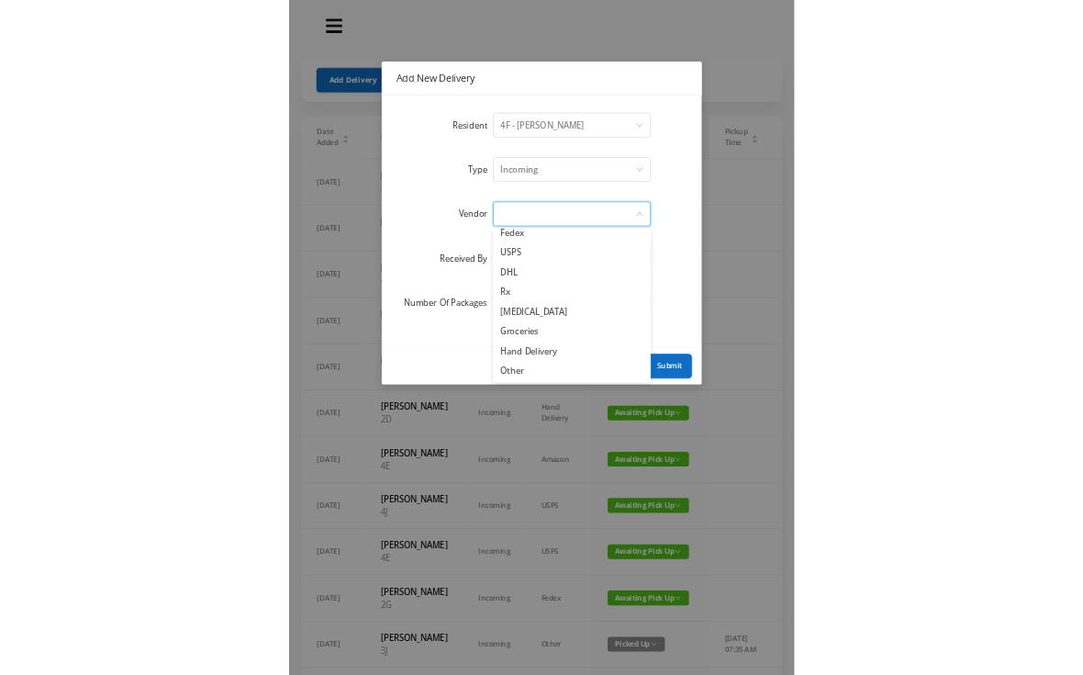
scroll to position [72, 0]
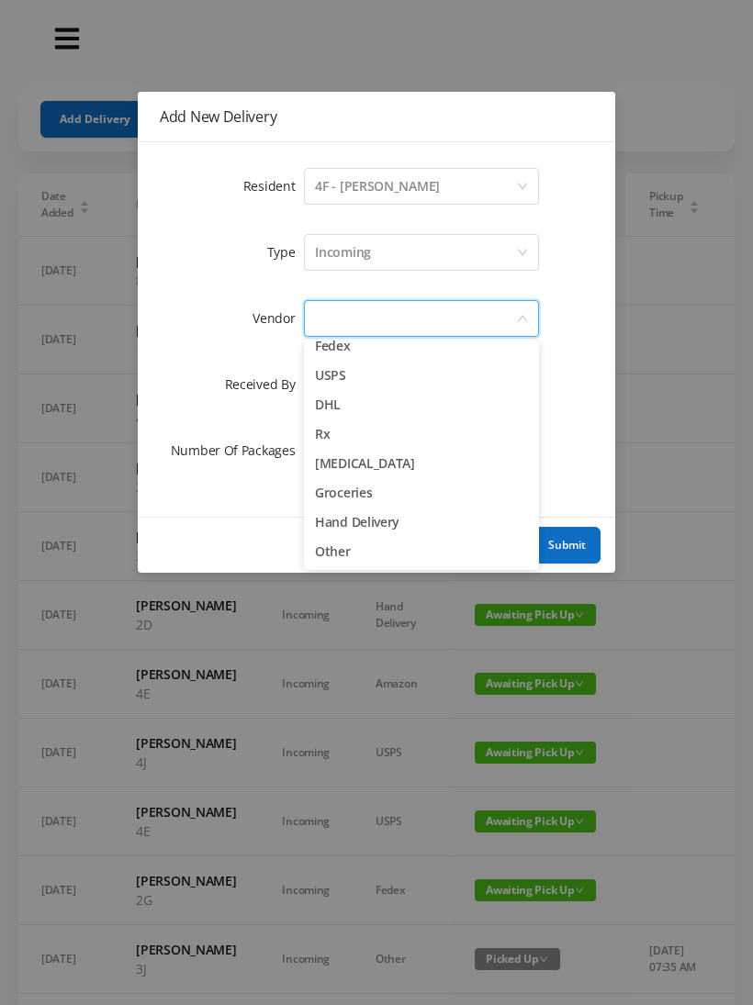
click at [356, 561] on li "Other" at bounding box center [421, 551] width 235 height 29
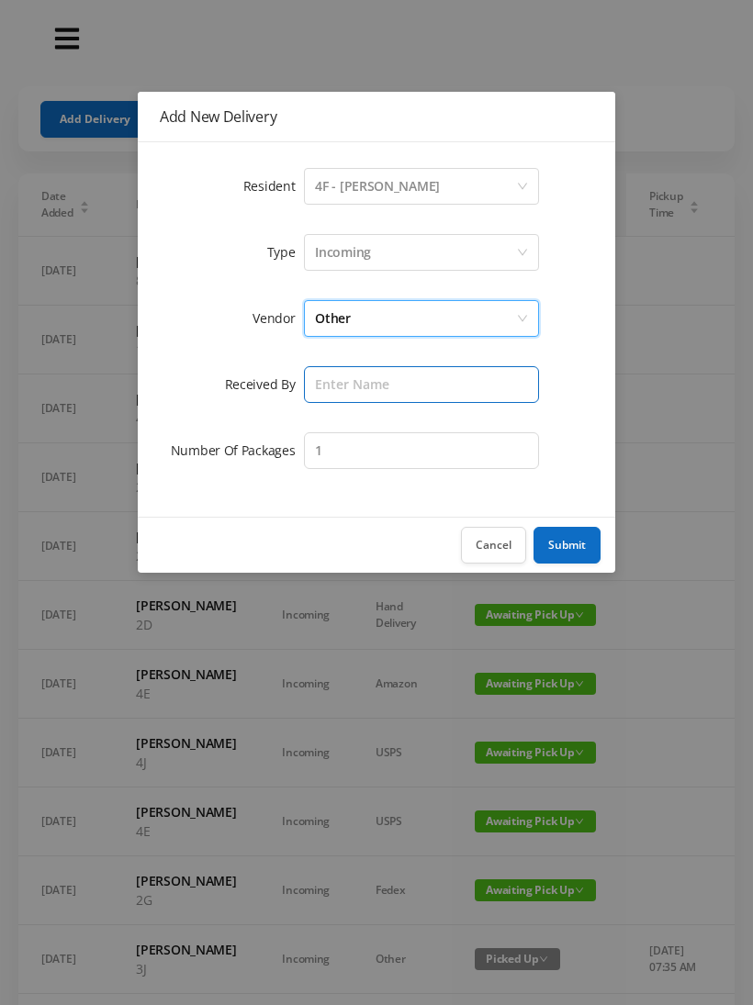
click at [353, 386] on input "text" at bounding box center [421, 384] width 235 height 37
type input "[PERSON_NAME]"
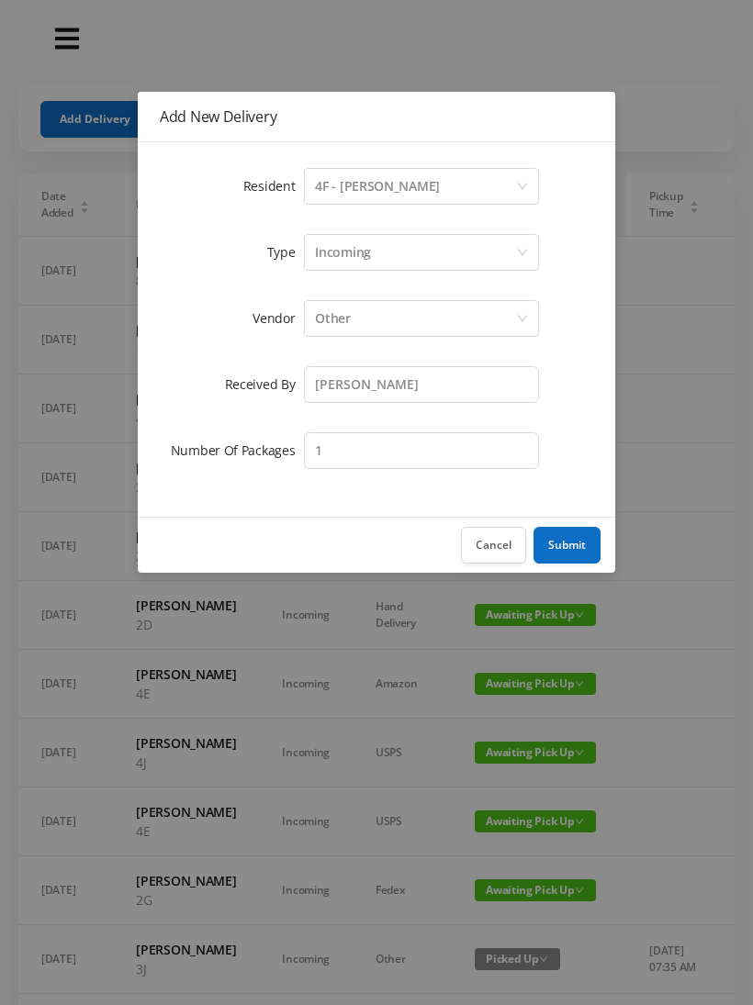
click at [584, 540] on button "Submit" at bounding box center [566, 545] width 67 height 37
